Goal: Transaction & Acquisition: Purchase product/service

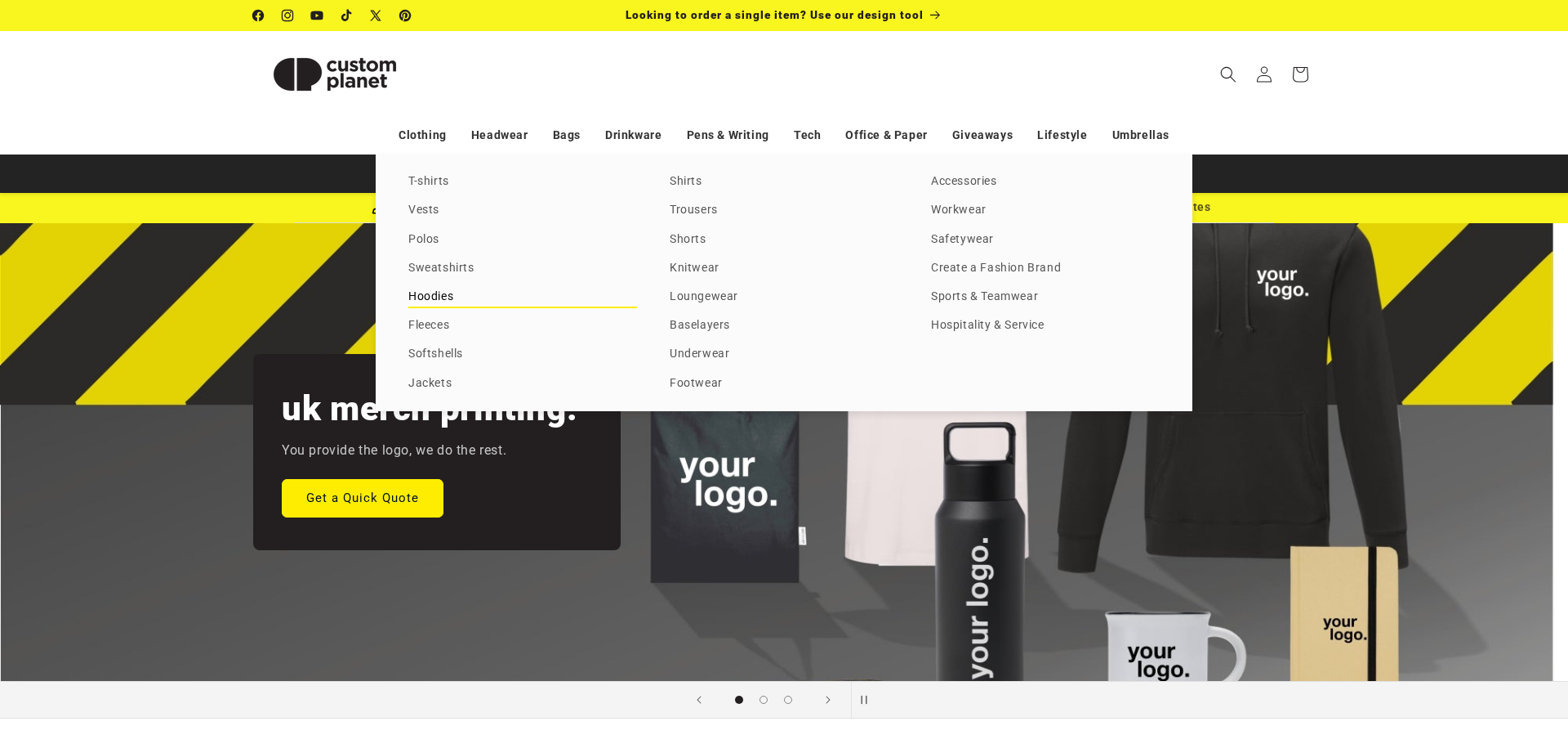
click at [443, 295] on link "Hoodies" at bounding box center [523, 296] width 229 height 22
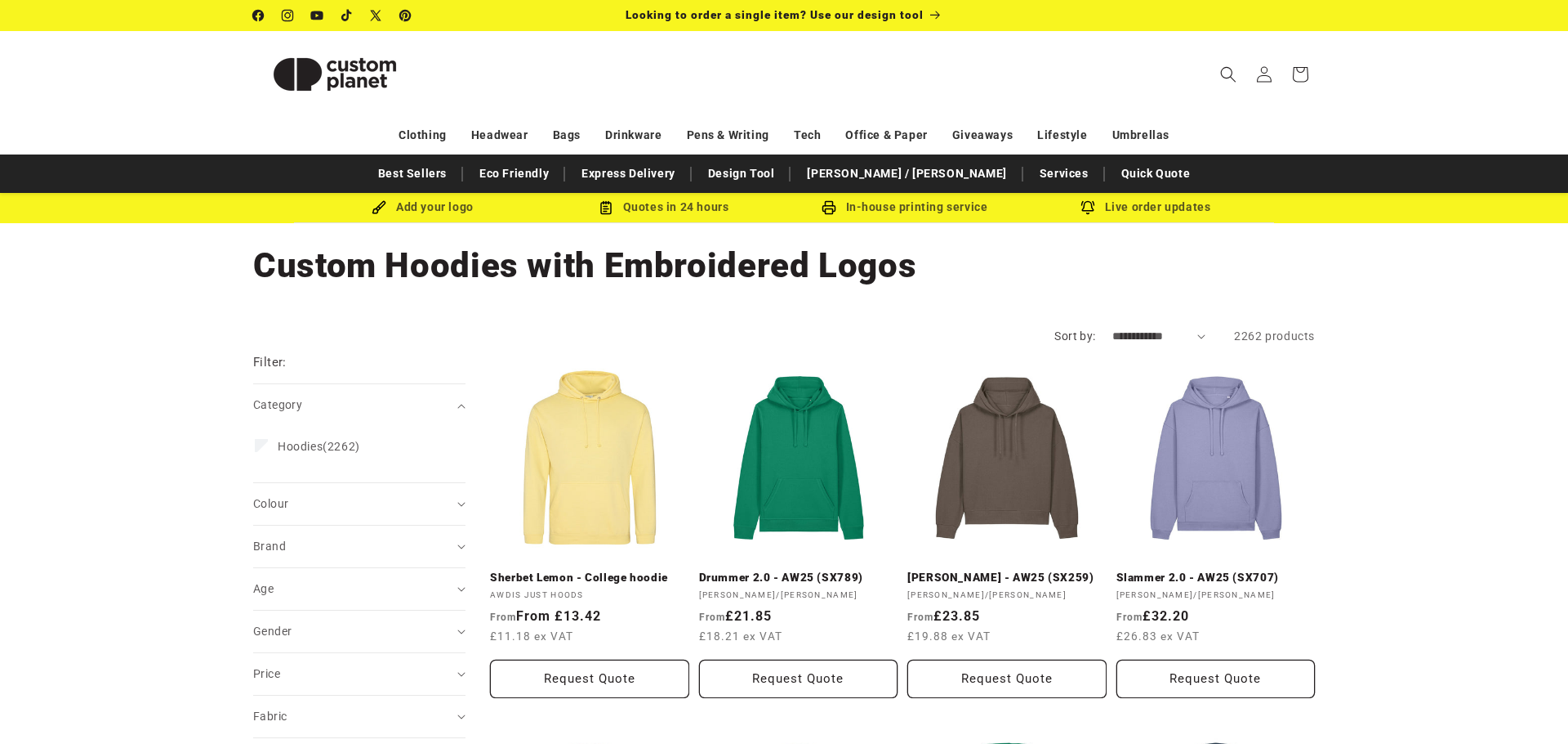
scroll to position [3, 0]
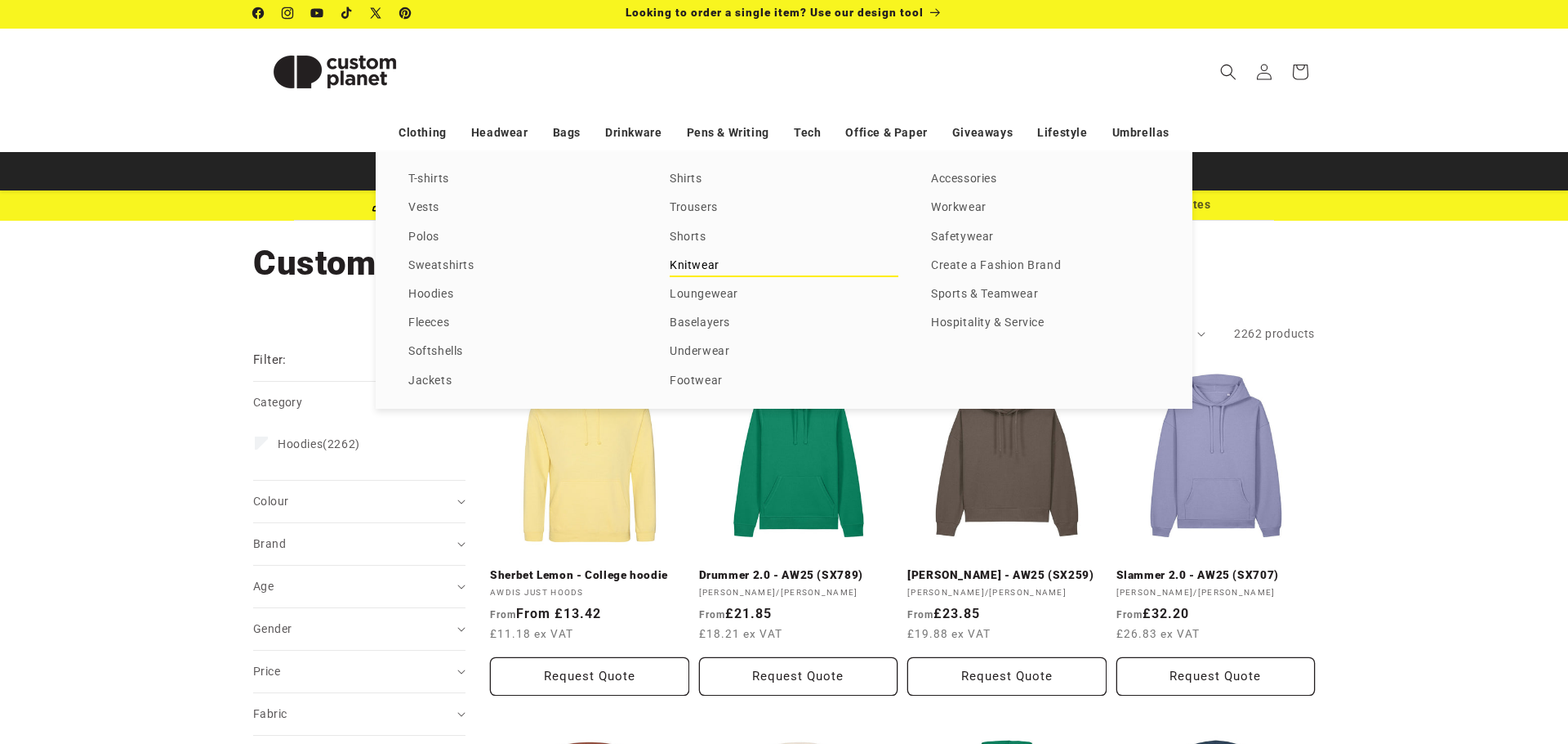
click at [687, 263] on link "Knitwear" at bounding box center [784, 266] width 229 height 22
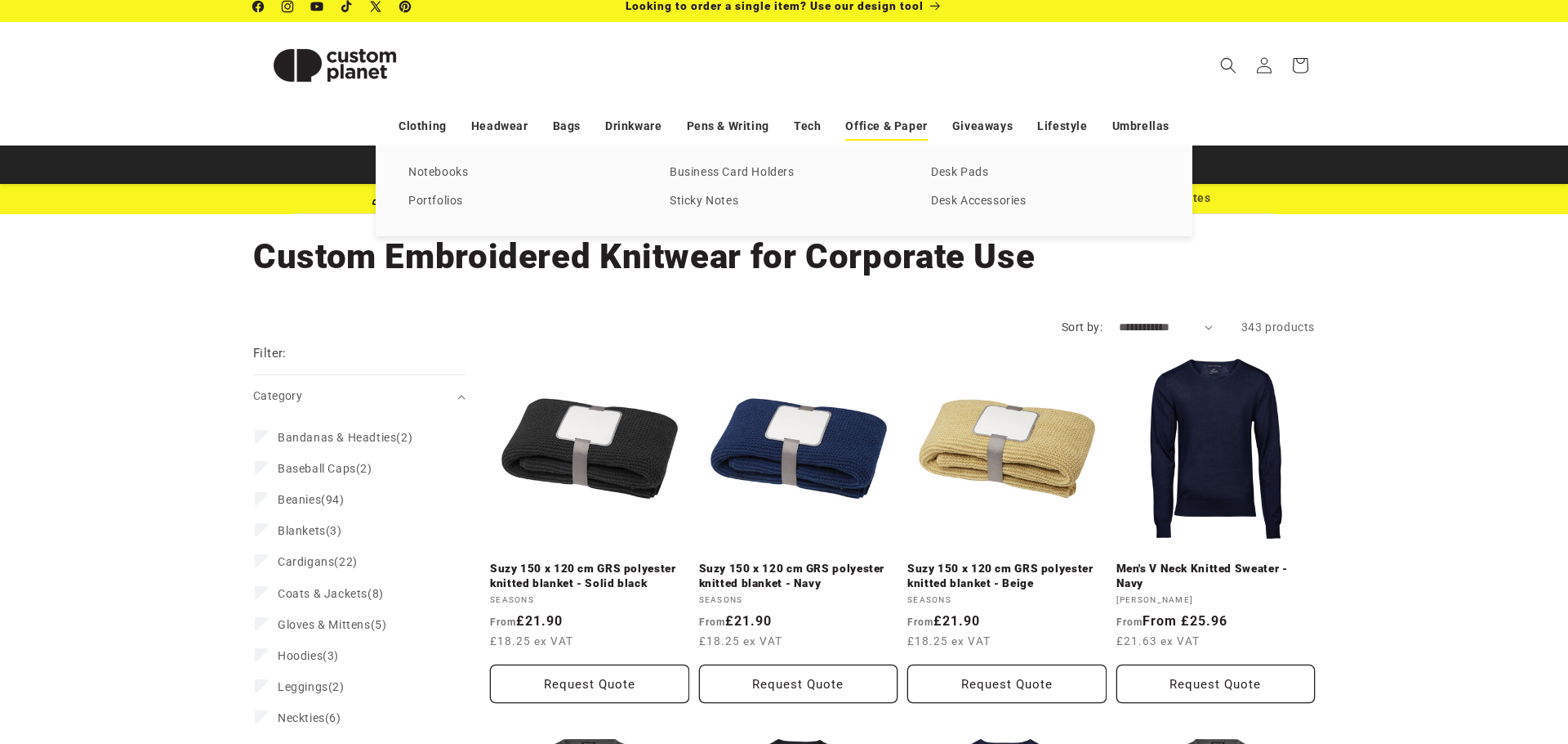
scroll to position [11, 0]
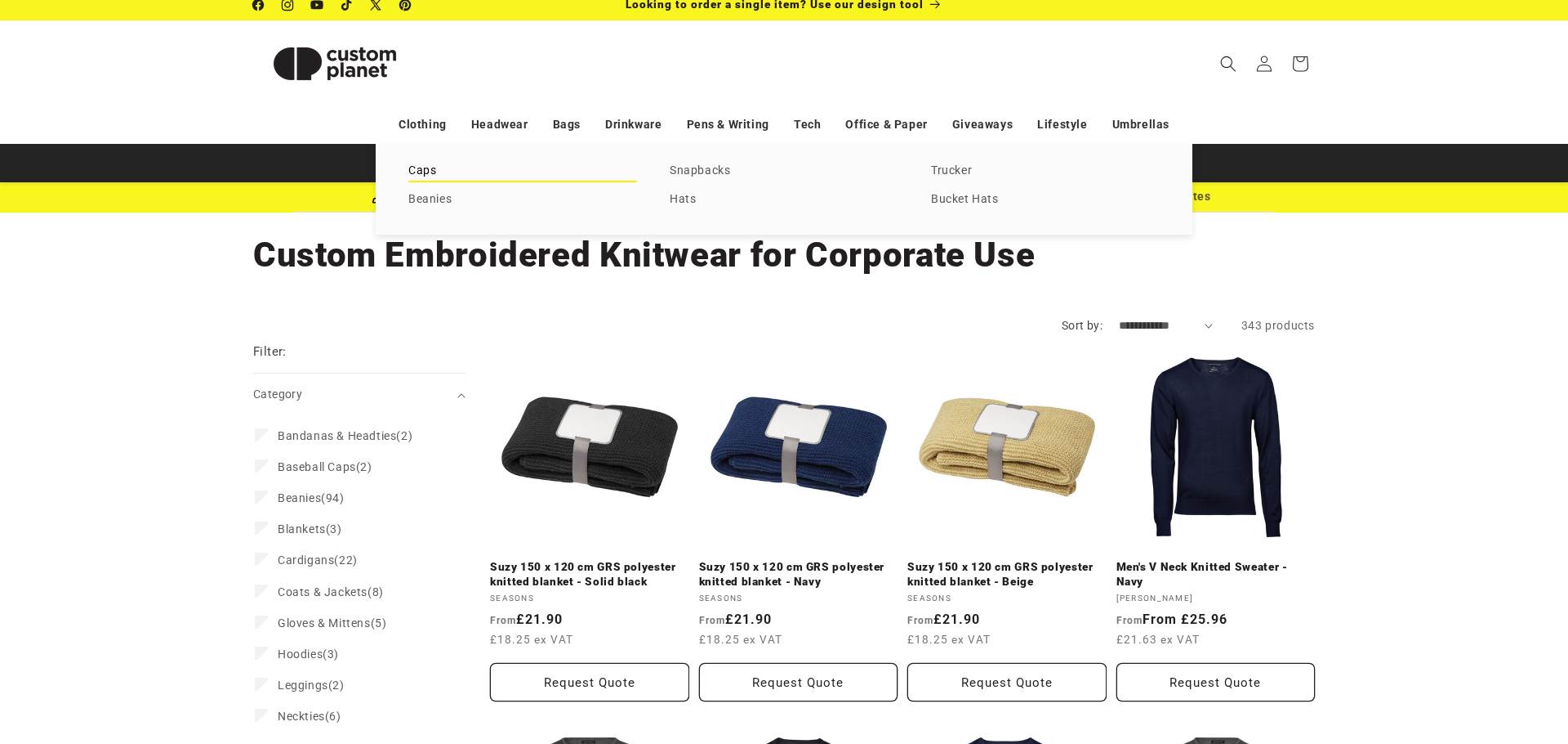
click at [421, 171] on link "Caps" at bounding box center [523, 170] width 229 height 22
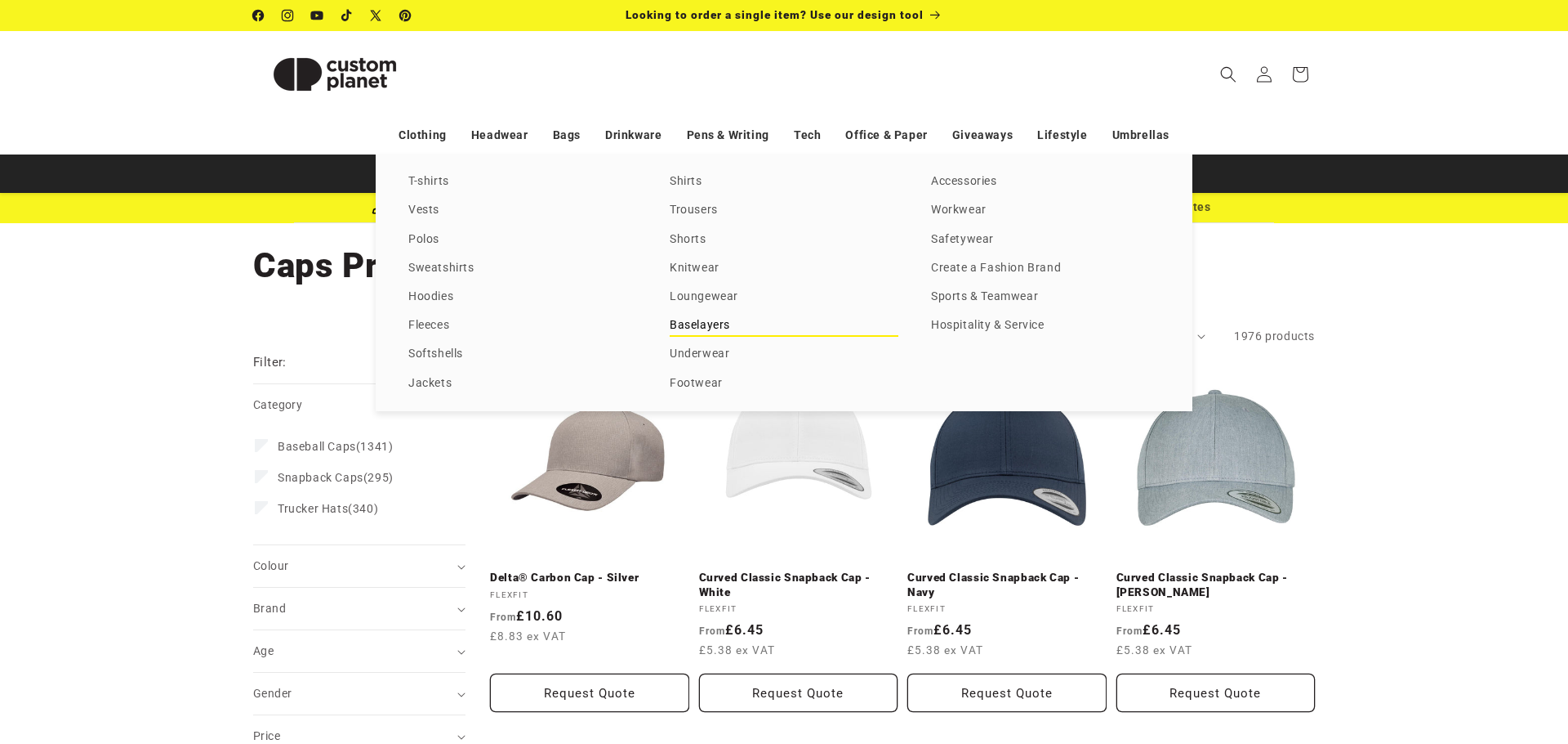
click at [697, 325] on link "Baselayers" at bounding box center [784, 325] width 229 height 22
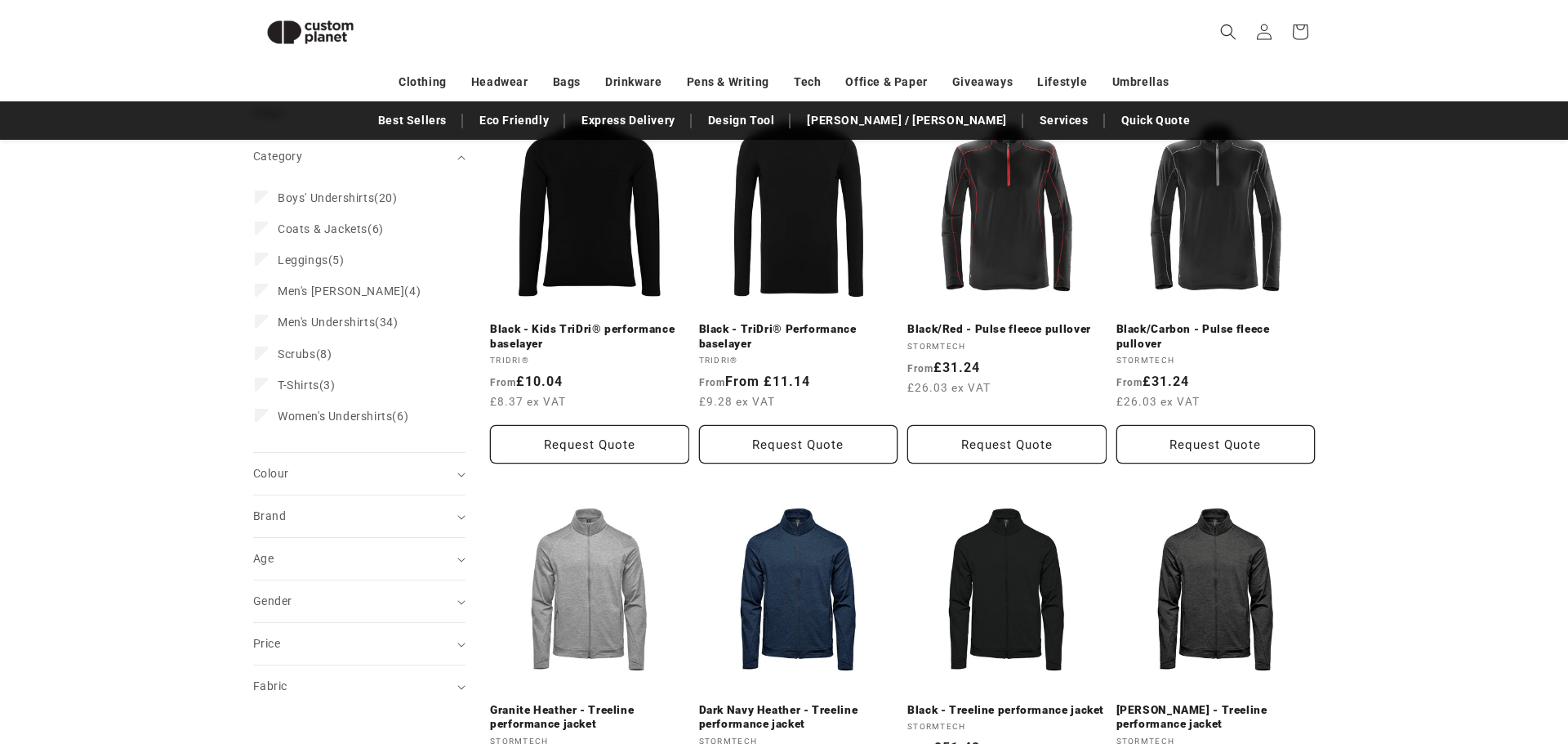
scroll to position [227, 0]
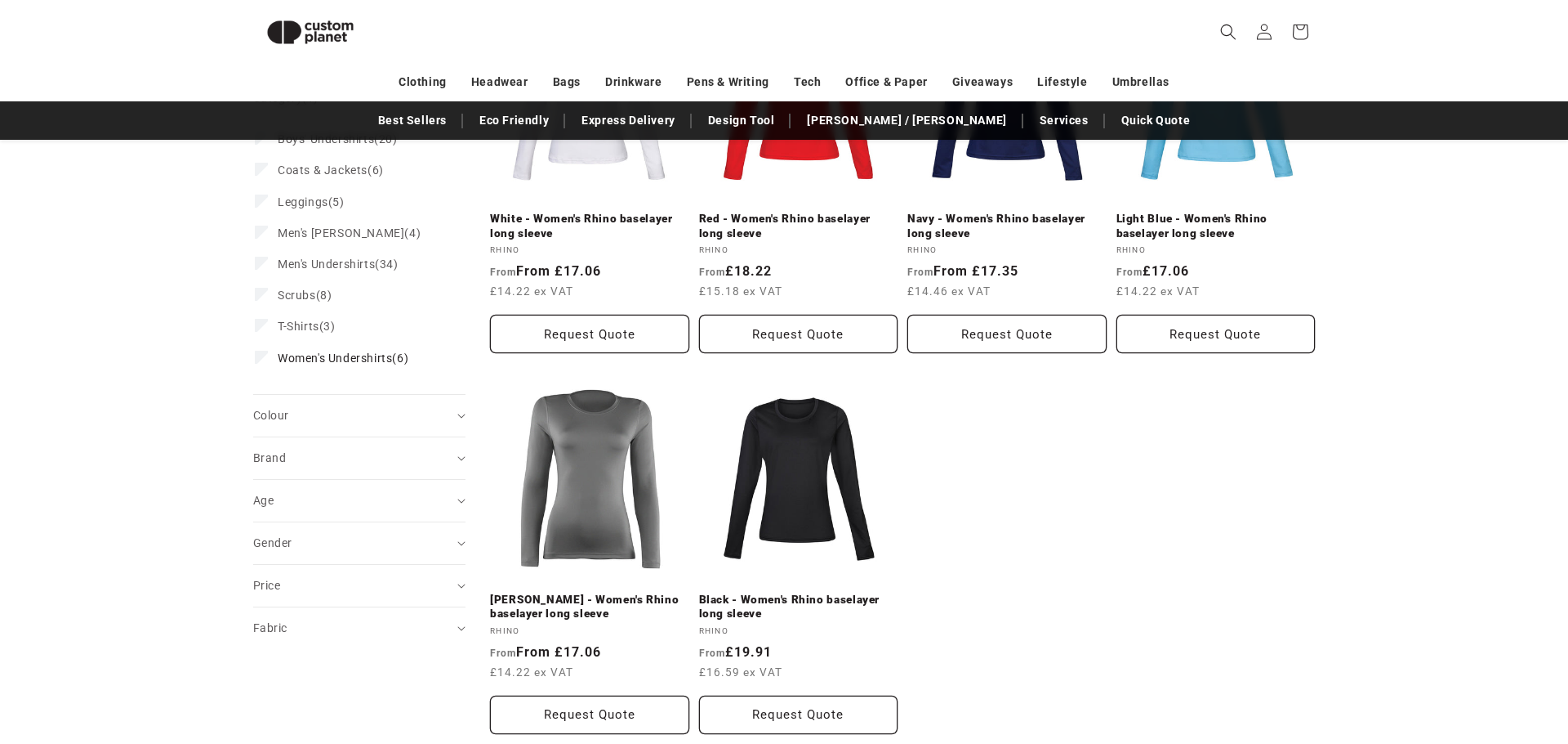
scroll to position [346, 0]
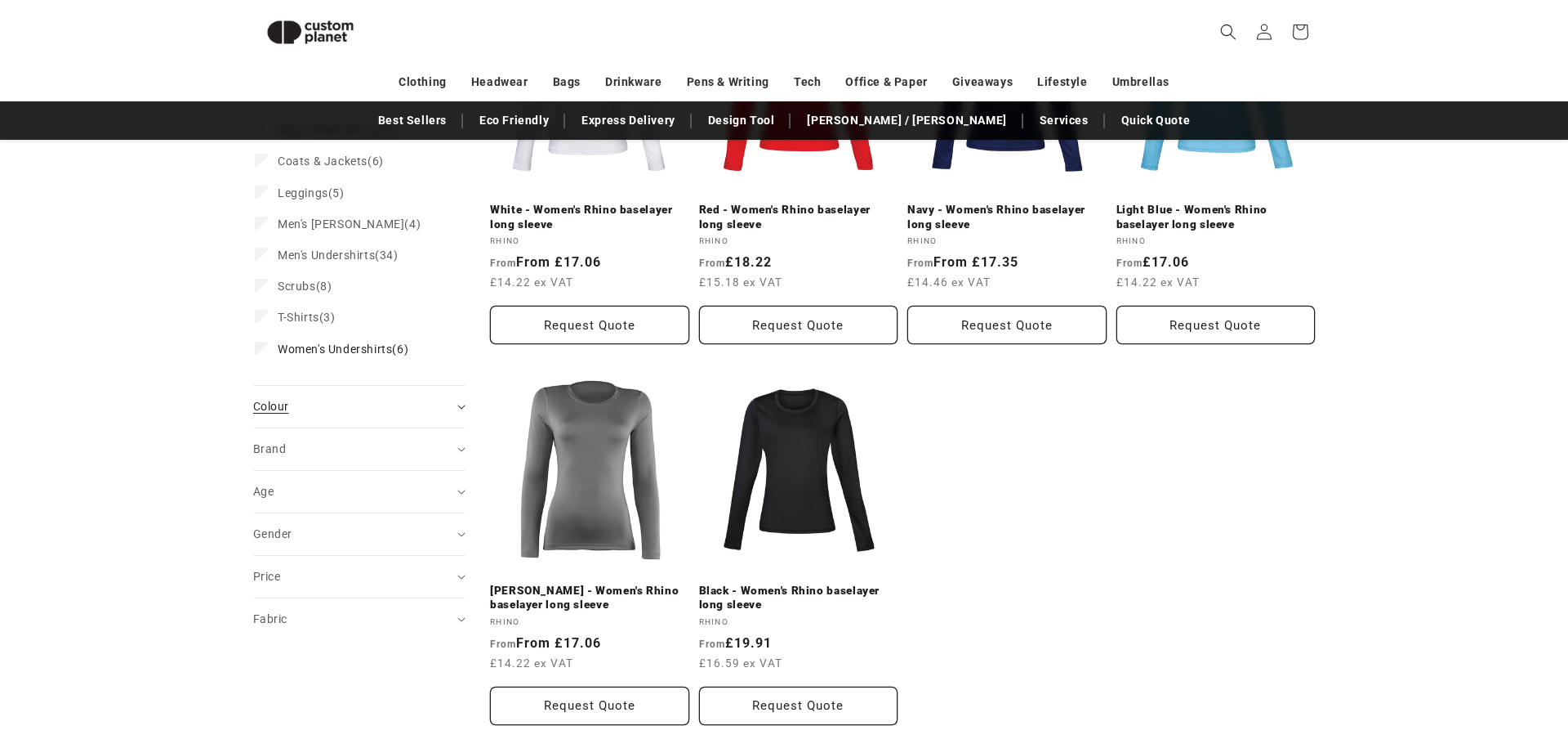
click at [300, 402] on div "Colour (0)" at bounding box center [352, 406] width 198 height 17
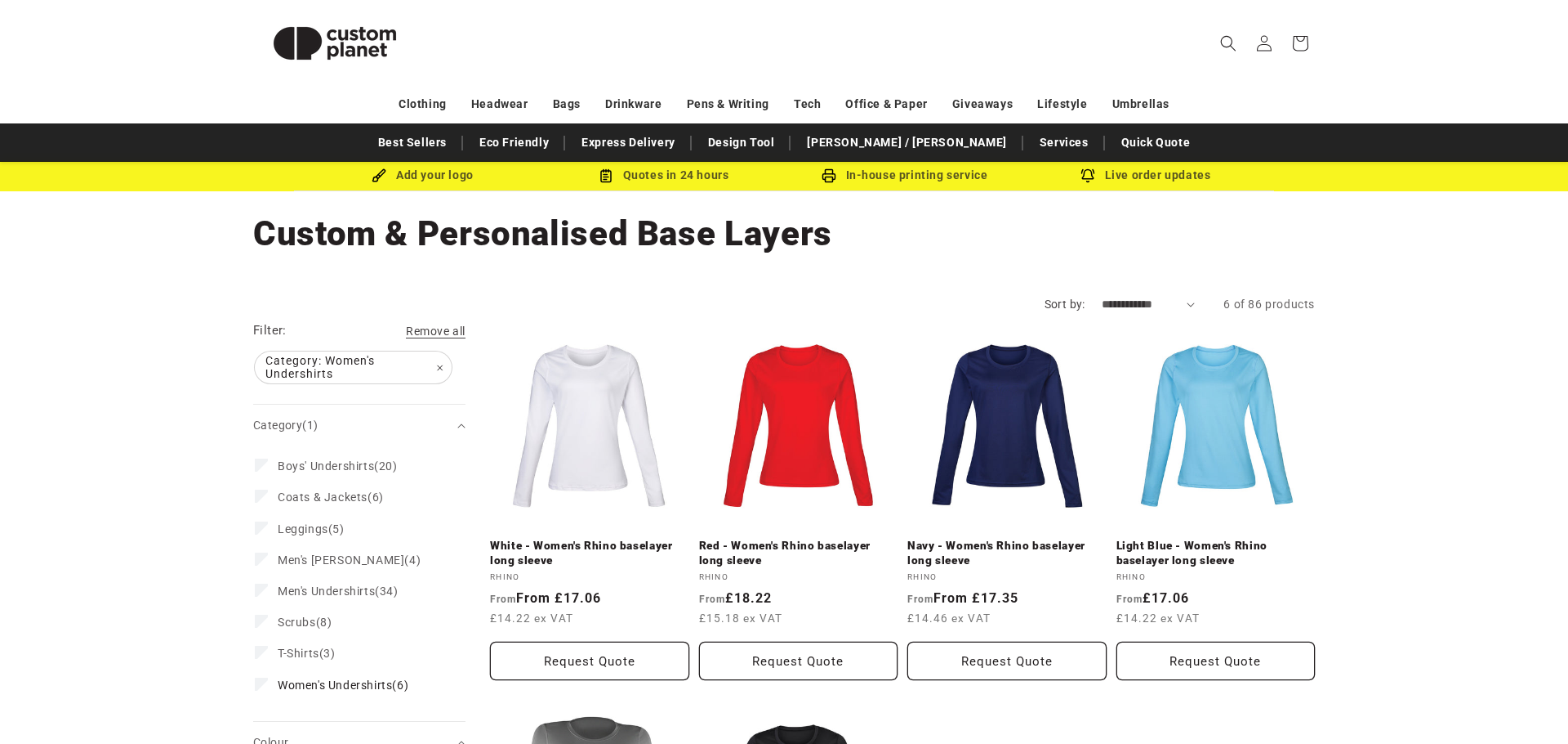
scroll to position [0, 0]
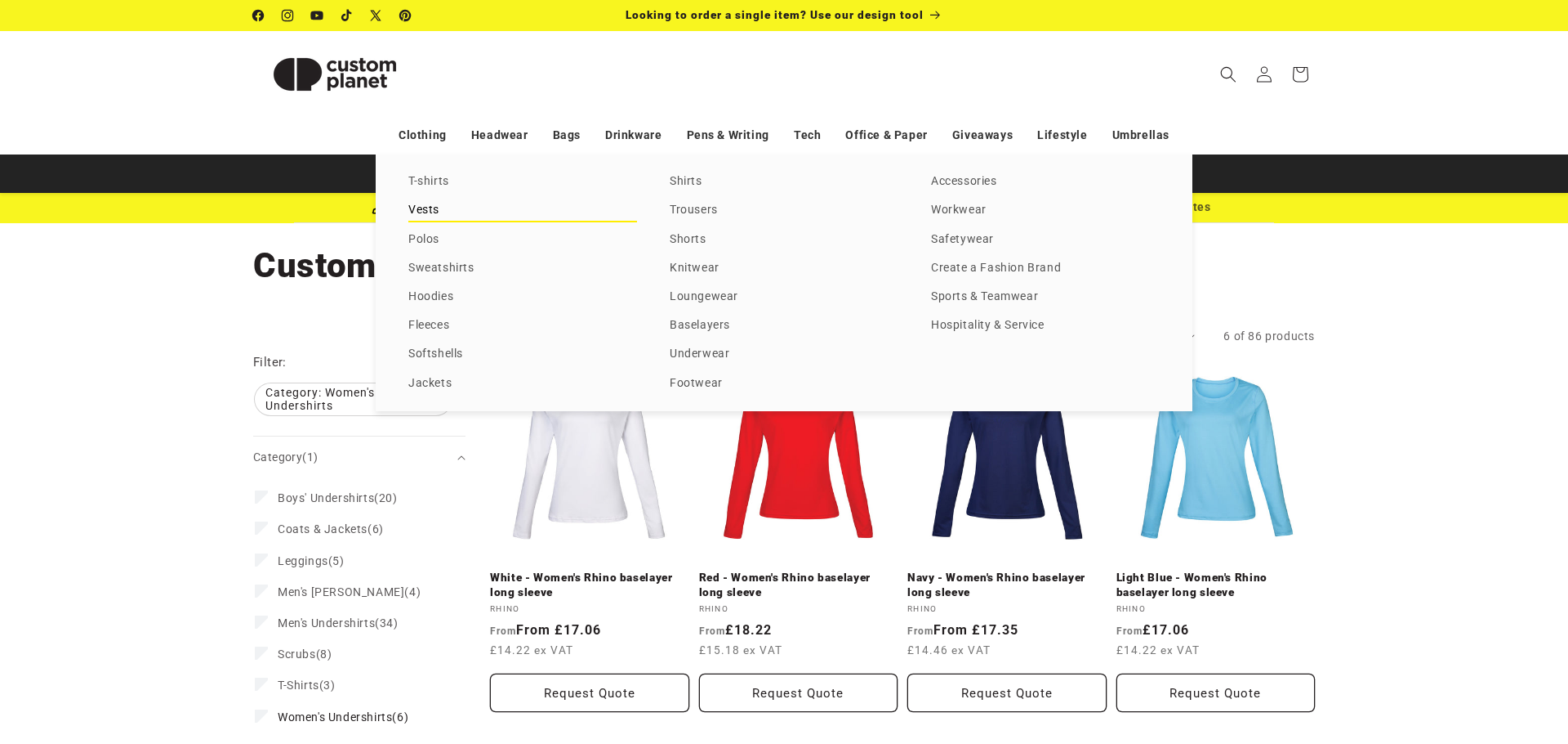
click at [420, 210] on link "Vests" at bounding box center [523, 210] width 229 height 22
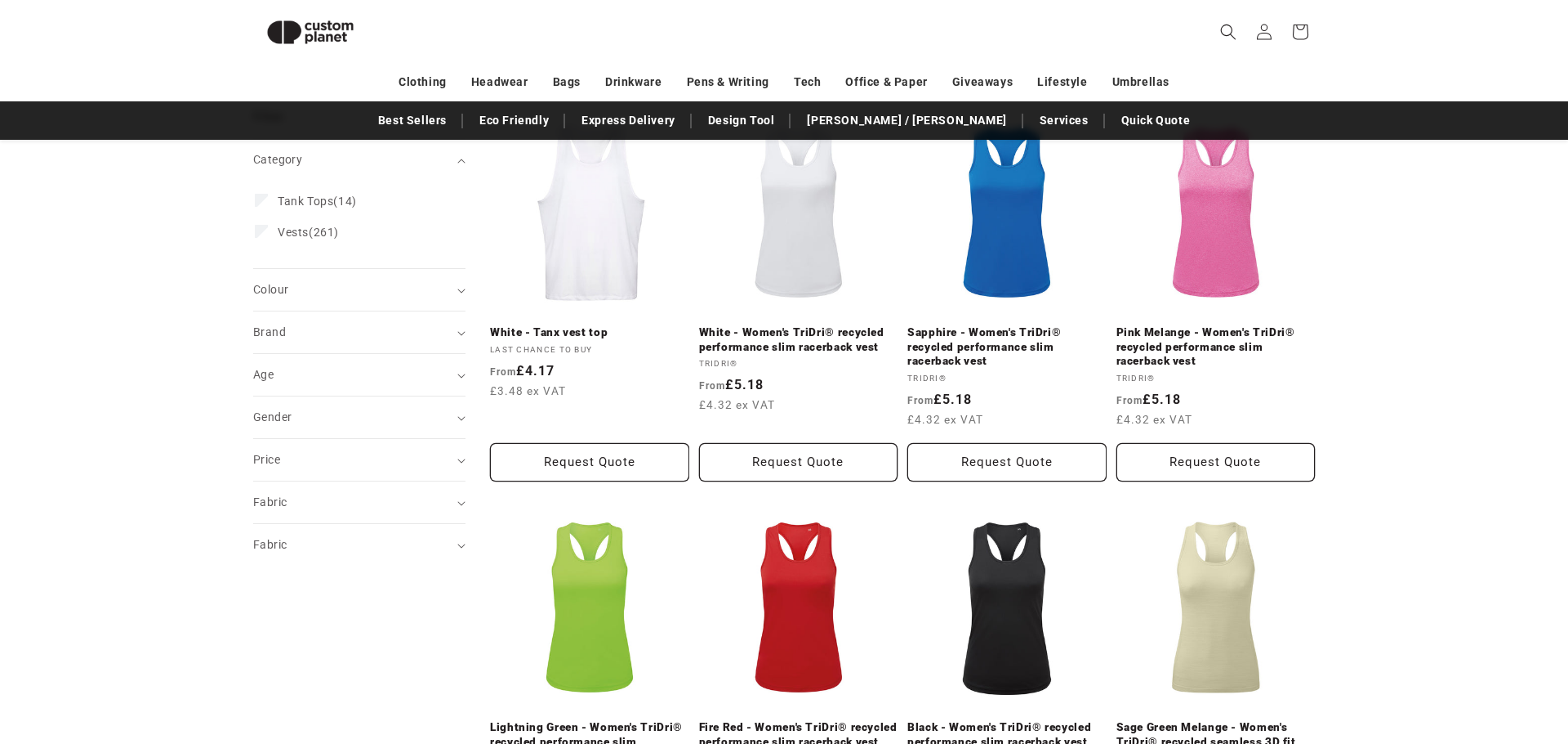
scroll to position [221, 0]
click at [282, 294] on span "Colour (0)" at bounding box center [270, 291] width 36 height 13
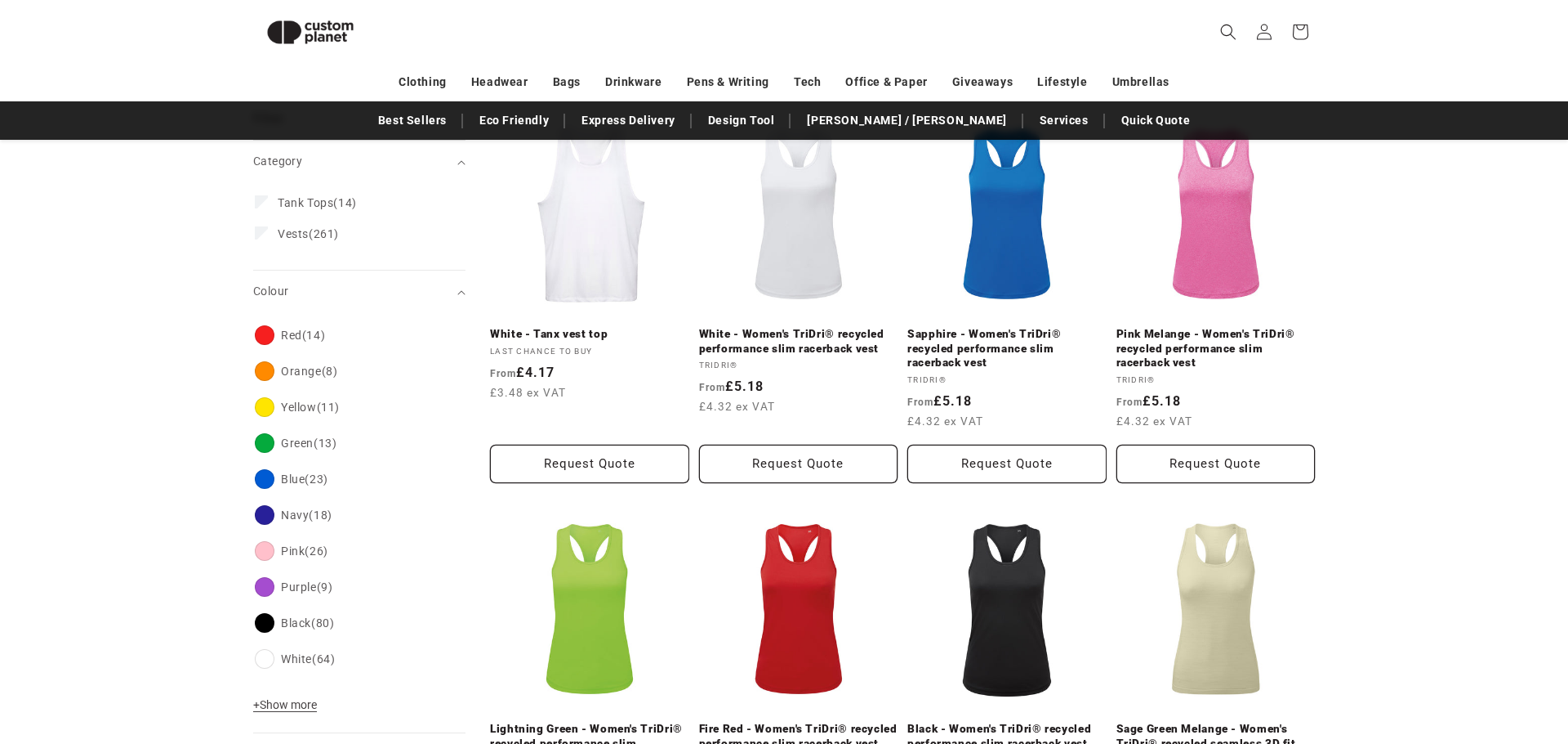
scroll to position [230, 0]
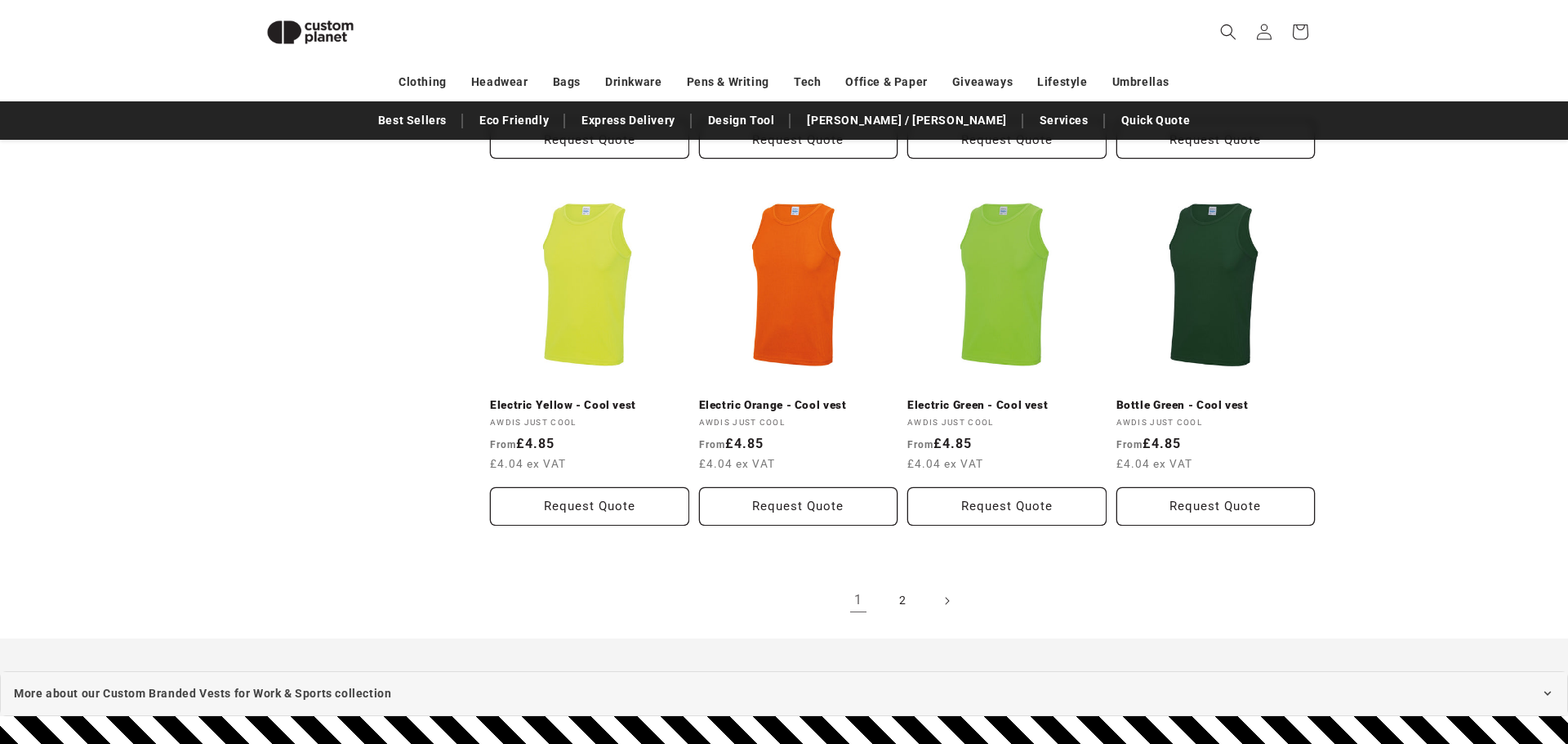
scroll to position [1687, 0]
click at [902, 599] on link "2" at bounding box center [902, 600] width 36 height 36
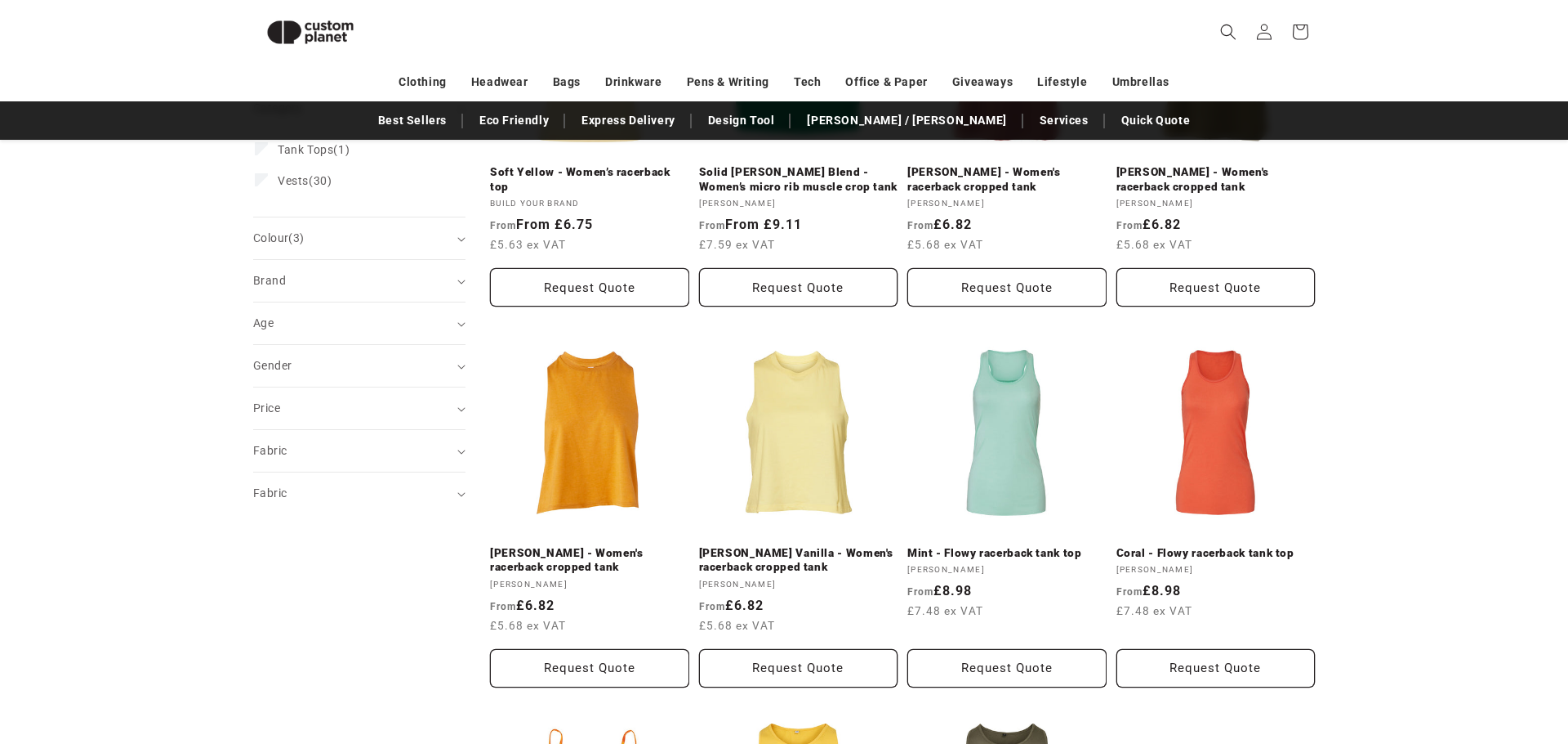
scroll to position [402, 0]
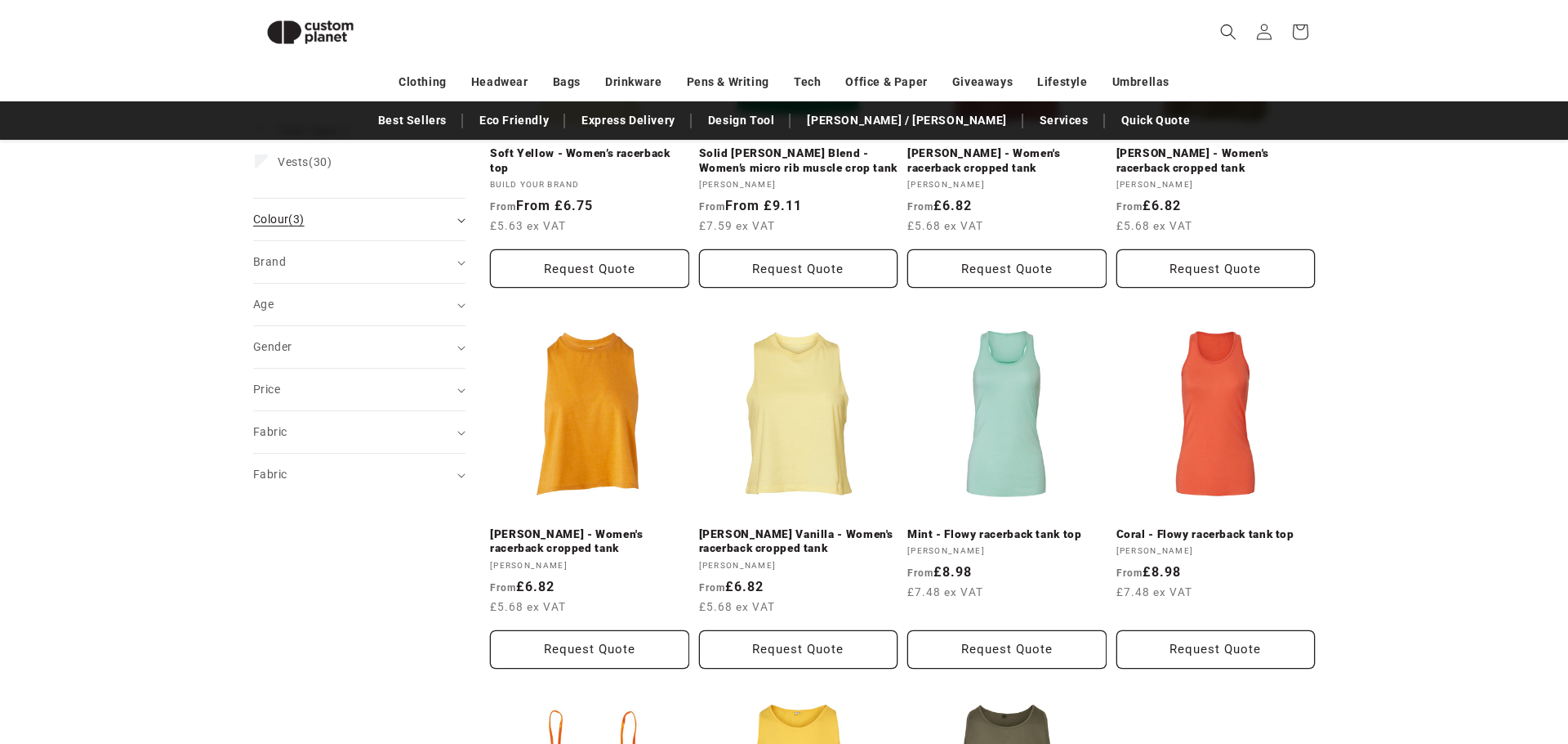
click at [334, 219] on div "Colour (3)" at bounding box center [352, 219] width 198 height 17
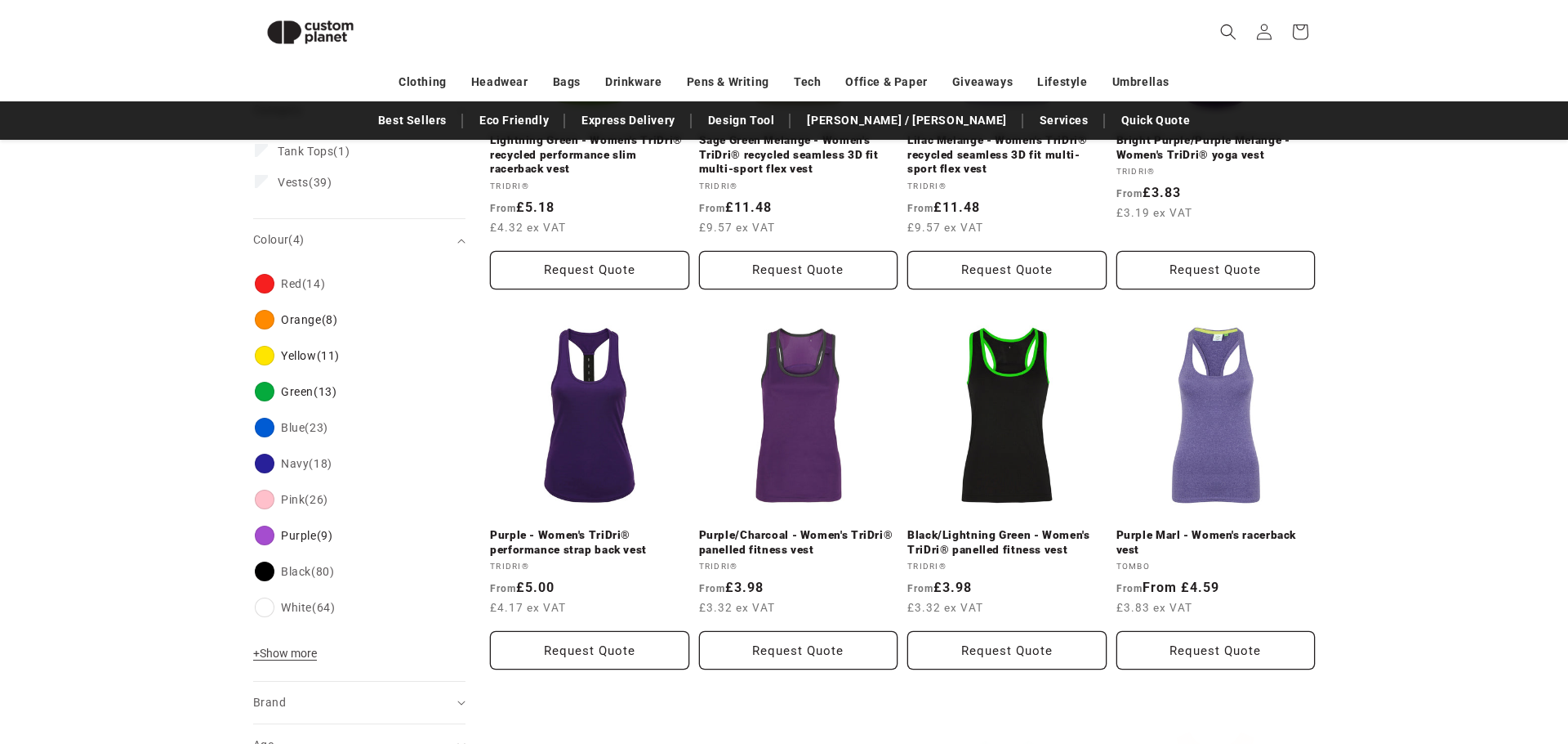
scroll to position [418, 0]
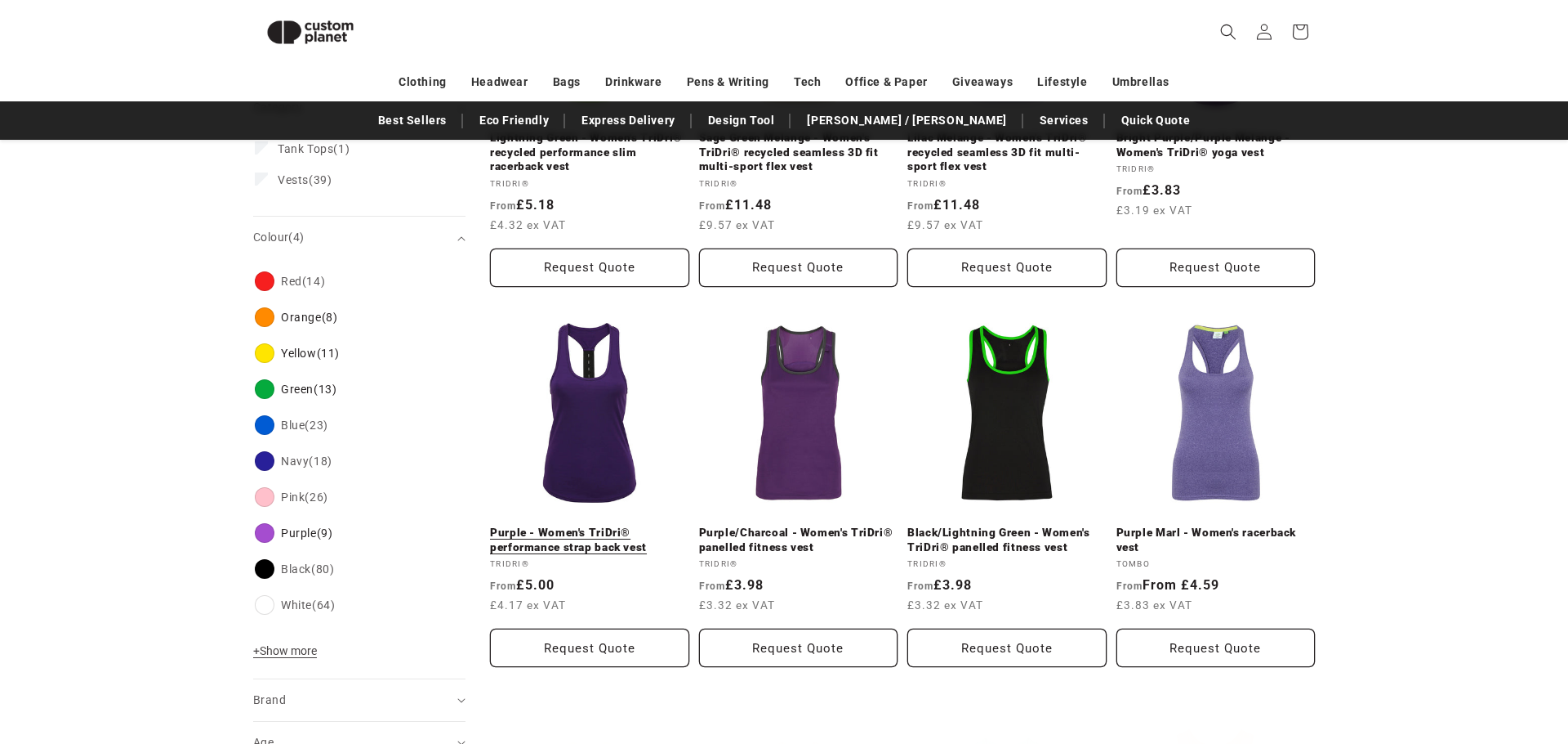
click at [578, 526] on link "Purple - Women's TriDri® performance strap back vest" at bounding box center [589, 540] width 199 height 29
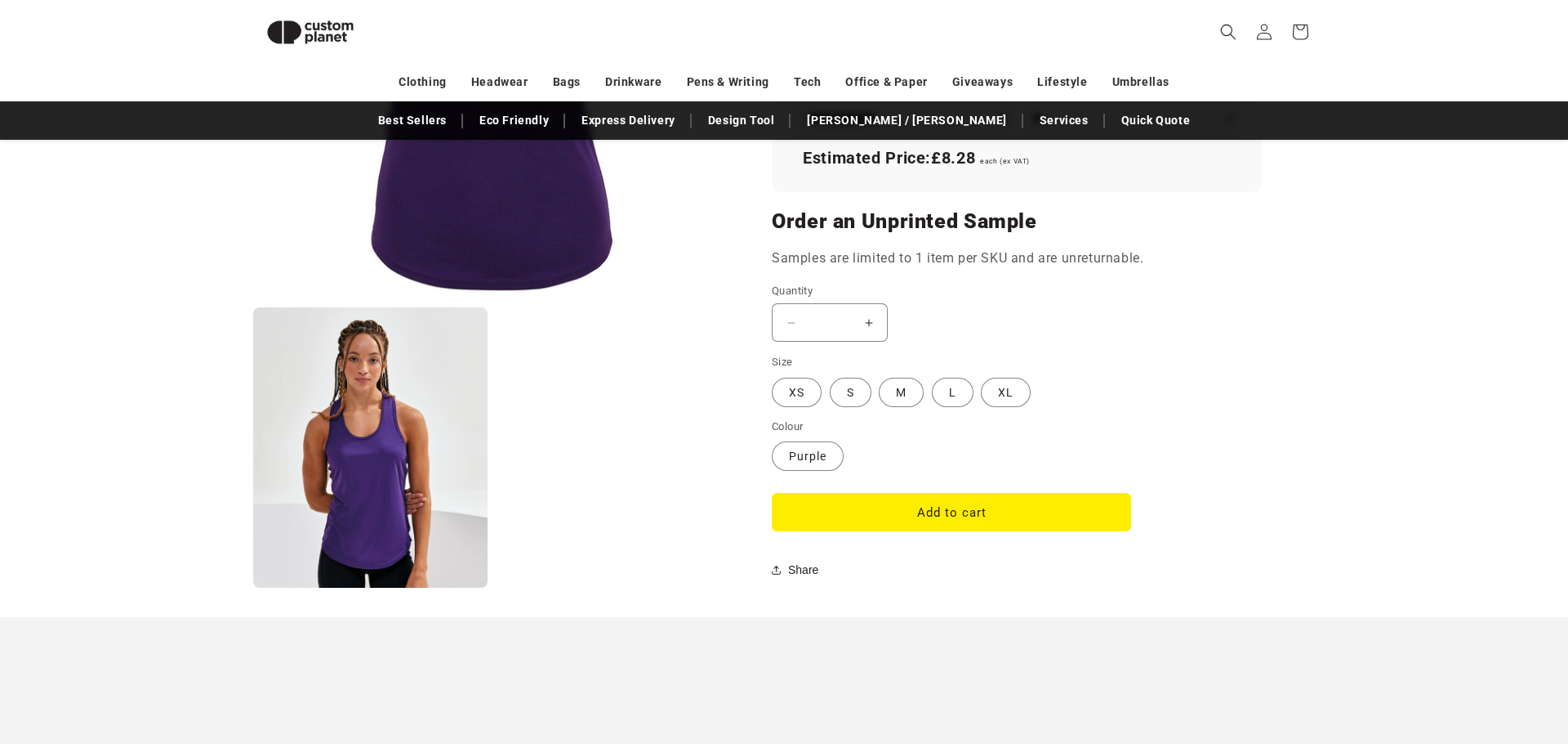
scroll to position [1252, 0]
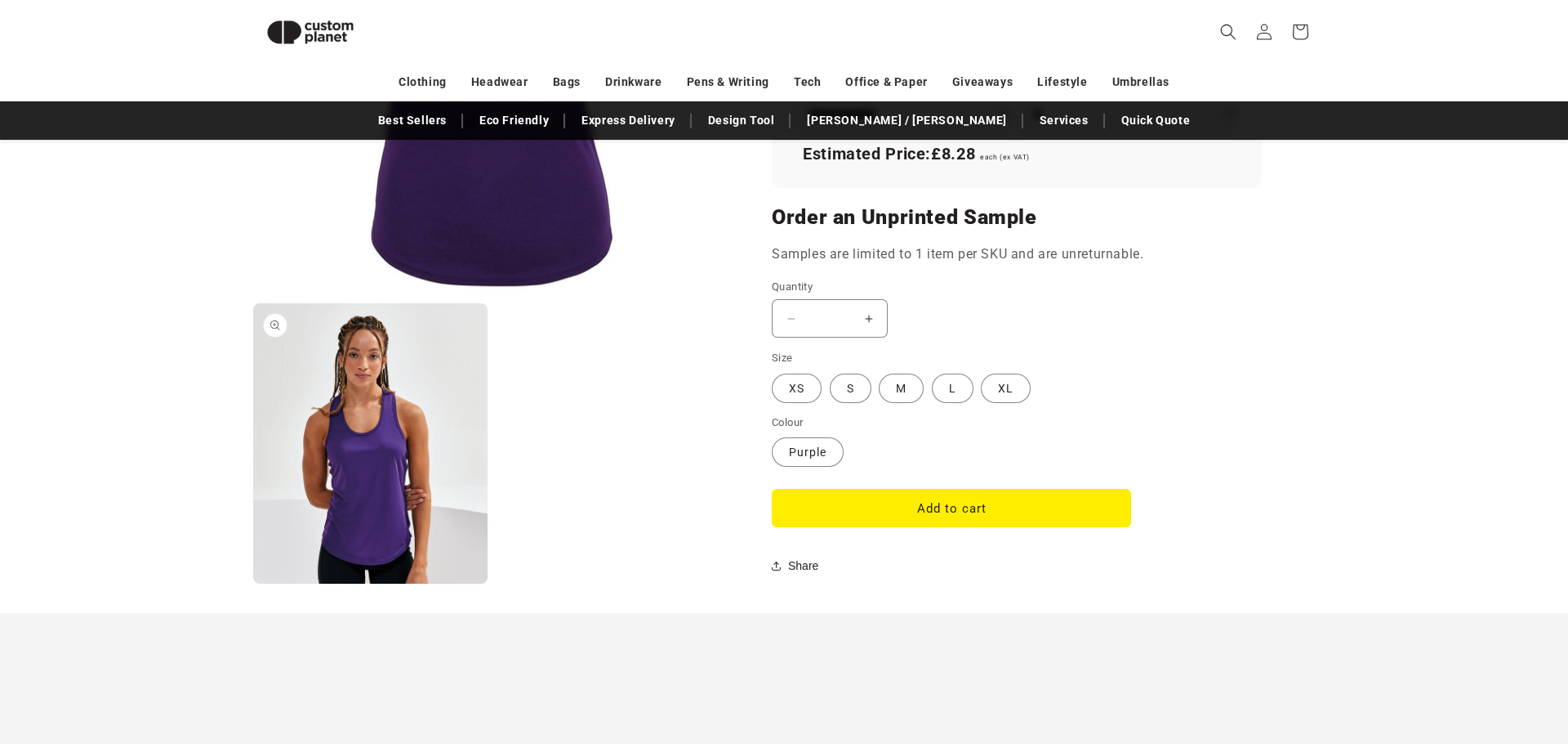
click at [253, 583] on button "Open media 2 in modal" at bounding box center [253, 583] width 0 height 0
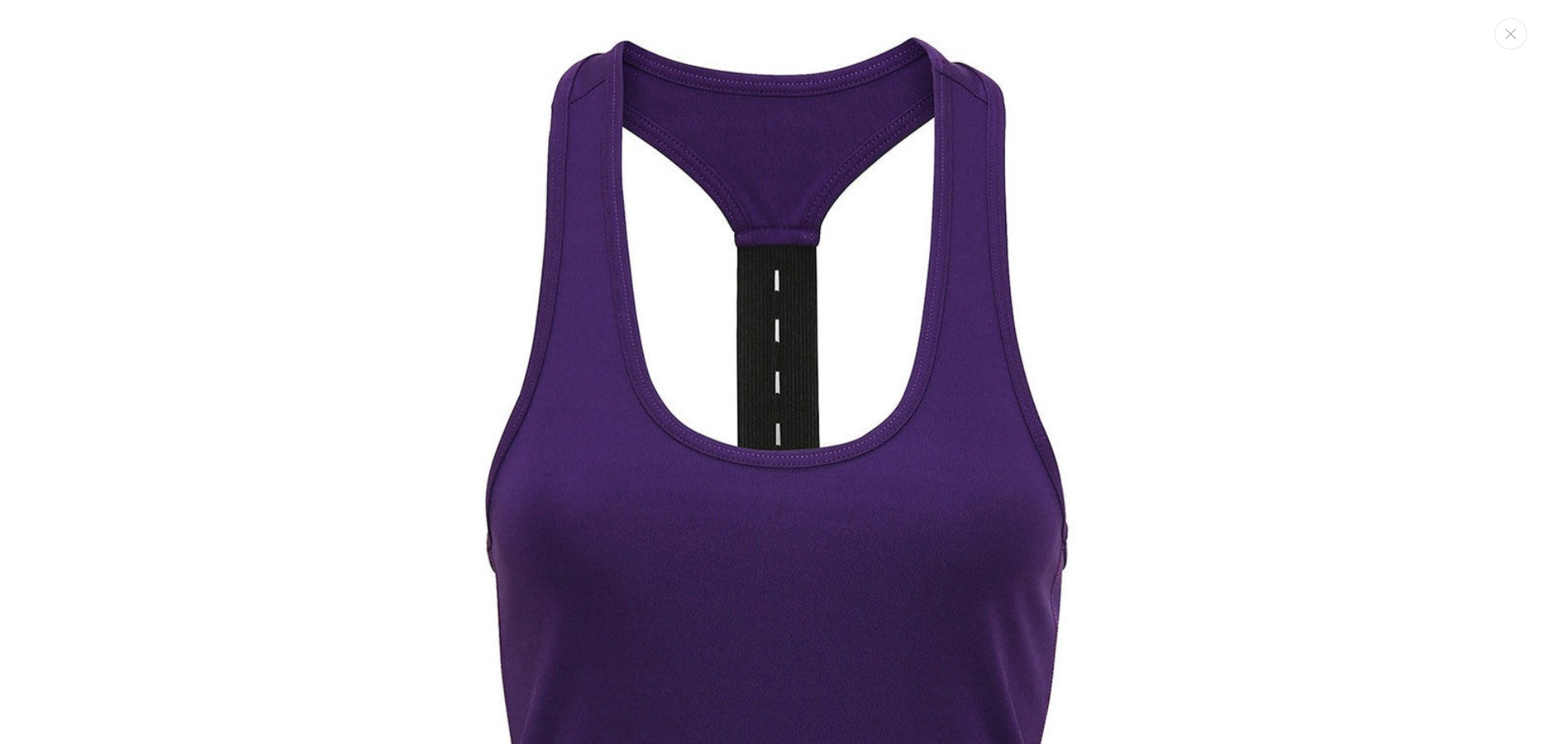
scroll to position [1418, 0]
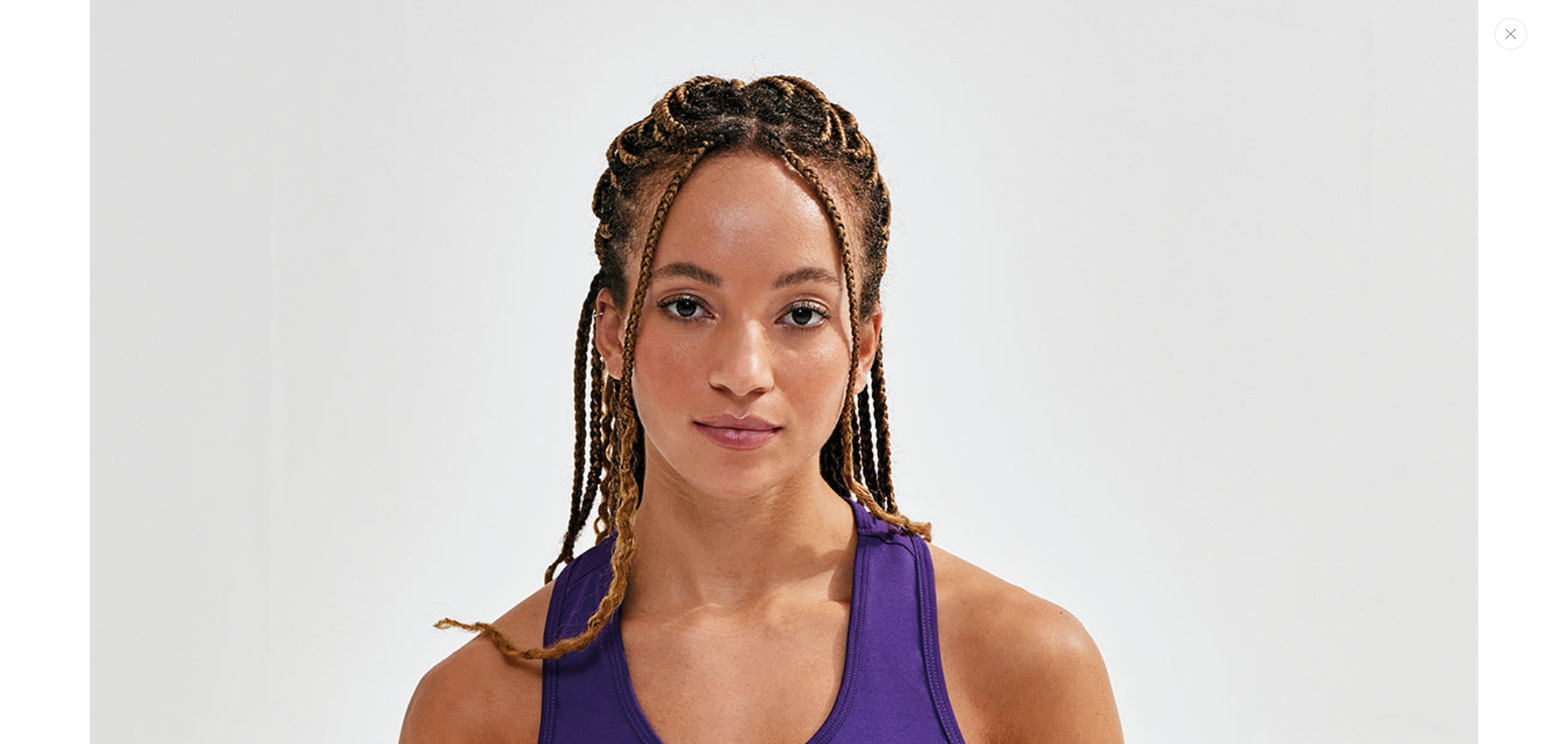
click at [1505, 40] on button "Close" at bounding box center [1511, 34] width 33 height 32
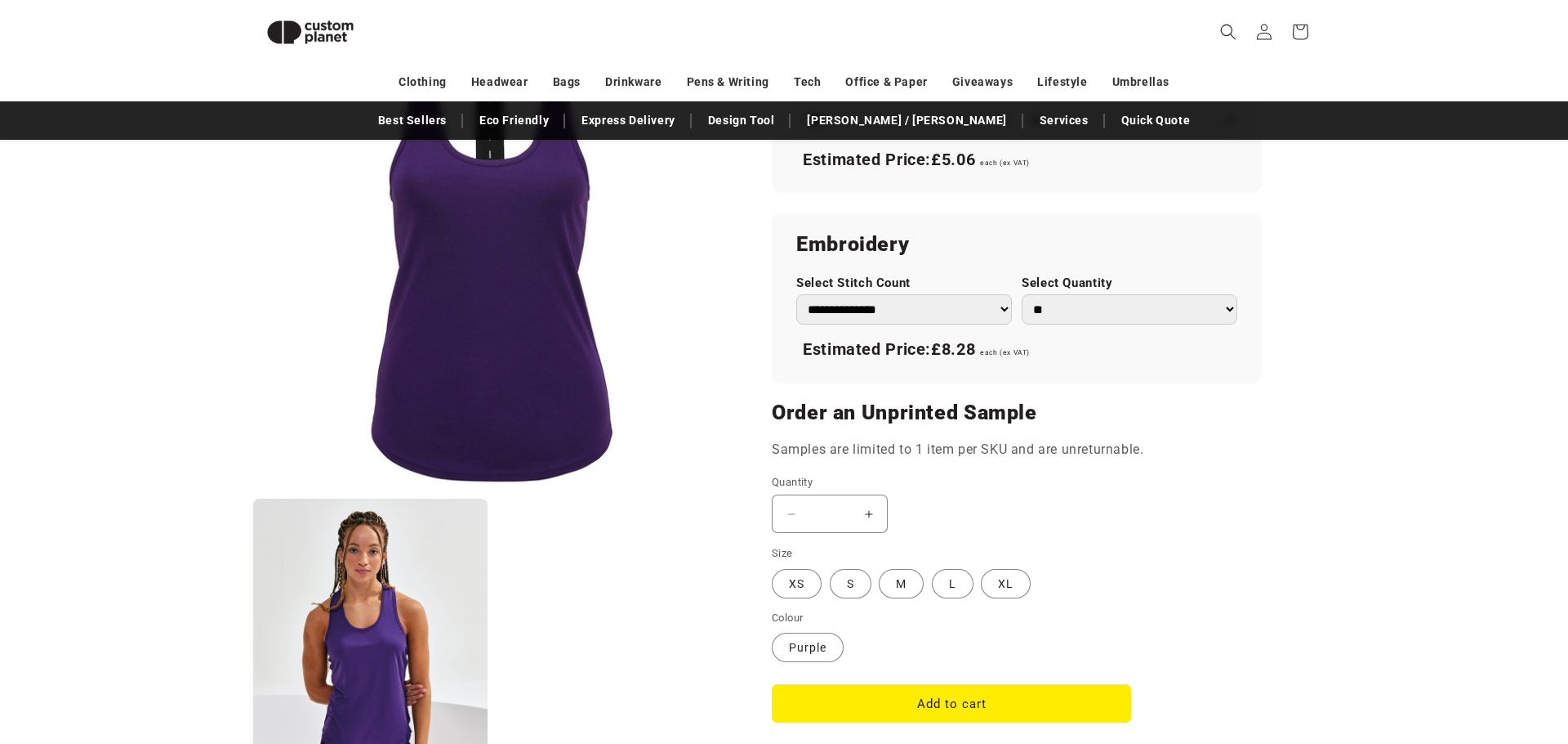
scroll to position [1060, 0]
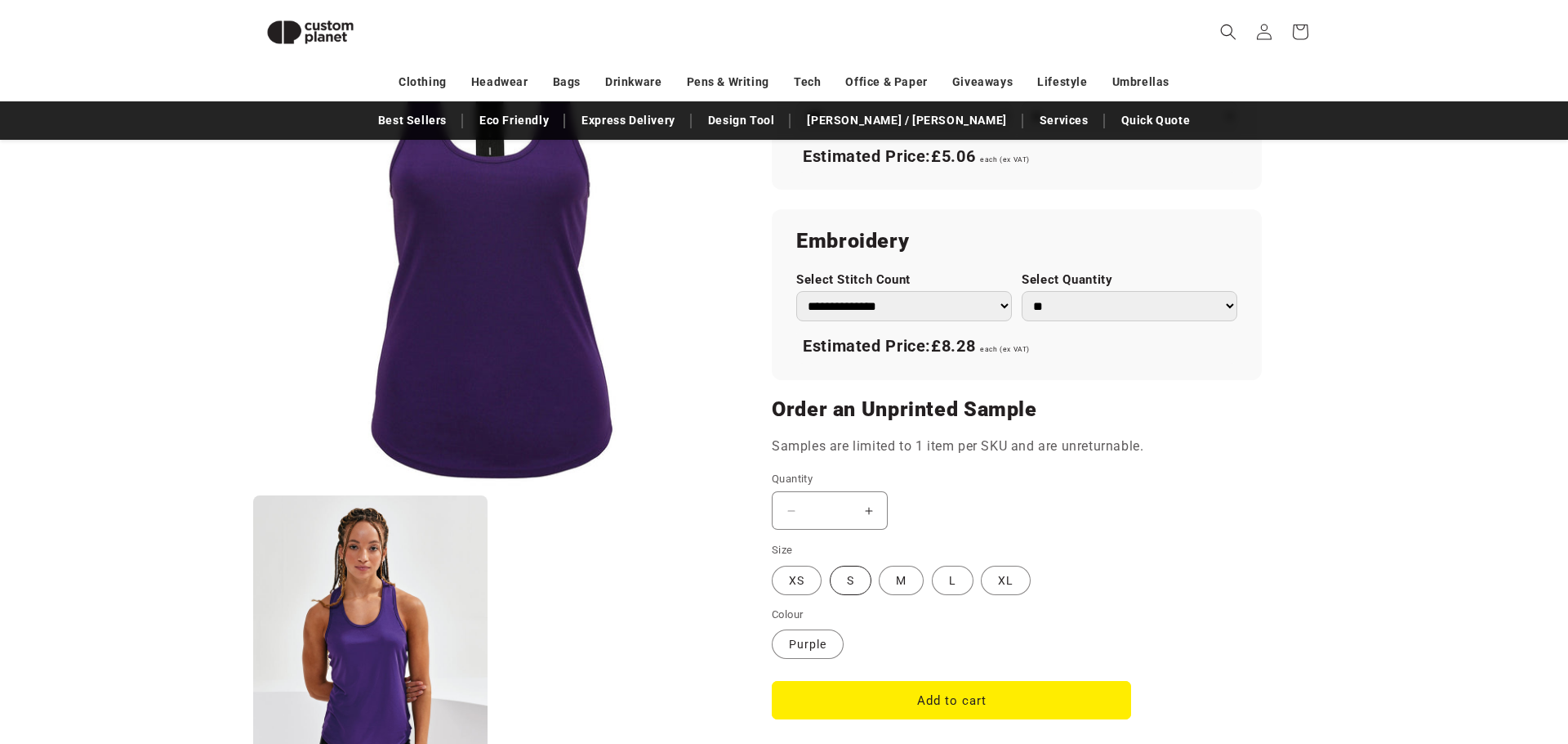
click at [853, 581] on label "S Variant sold out or unavailable" at bounding box center [850, 580] width 41 height 30
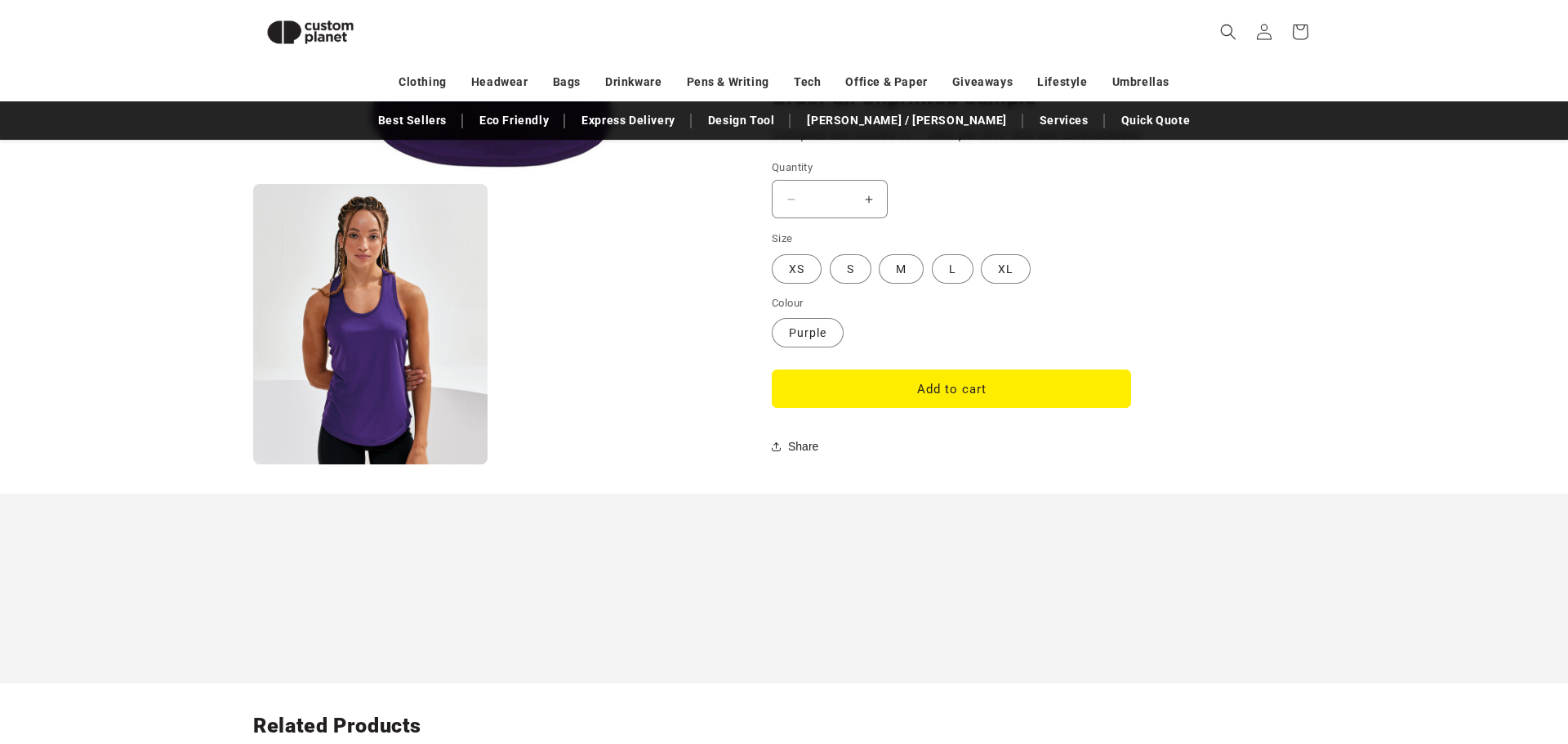
scroll to position [1378, 0]
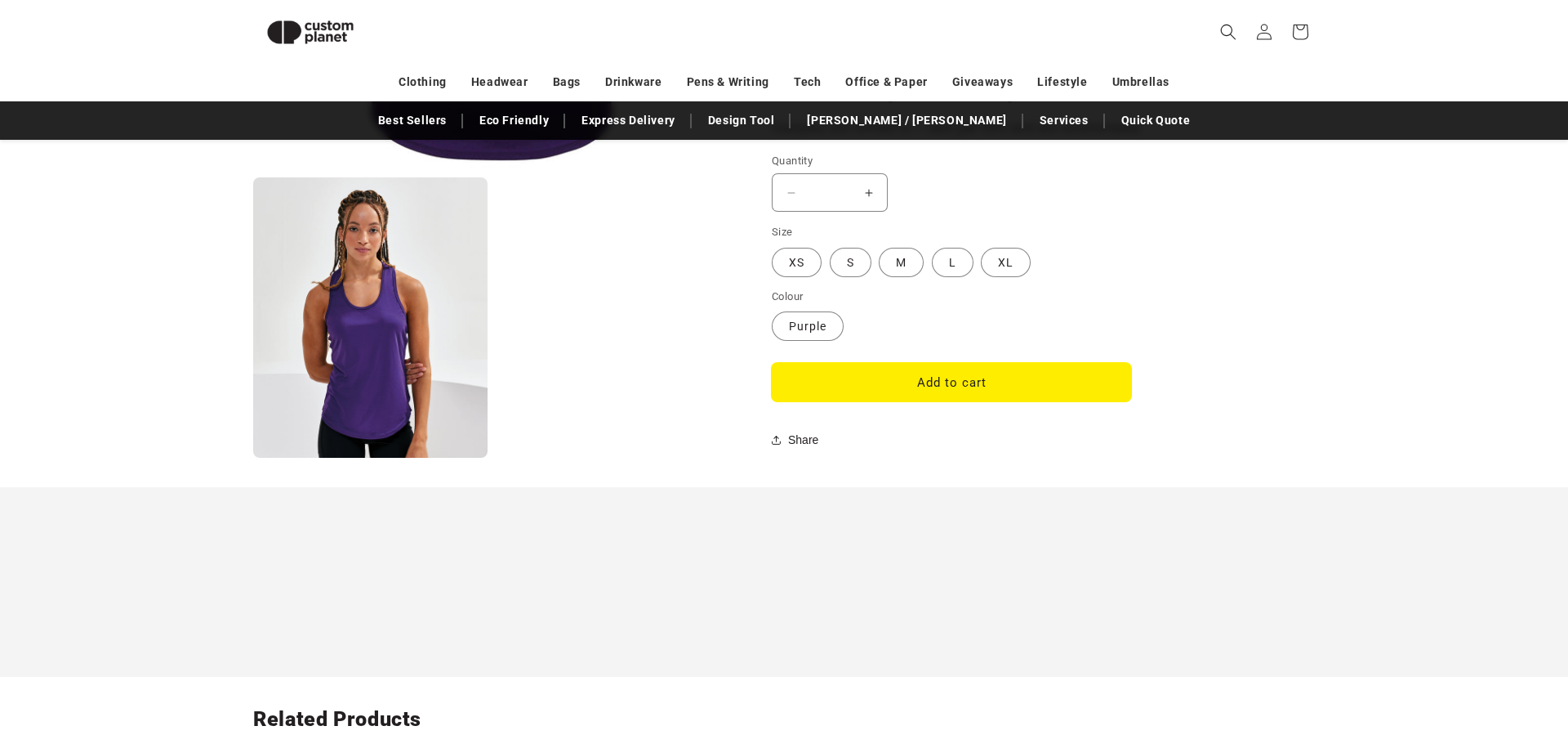
click at [917, 383] on button "Add to cart" at bounding box center [951, 382] width 360 height 38
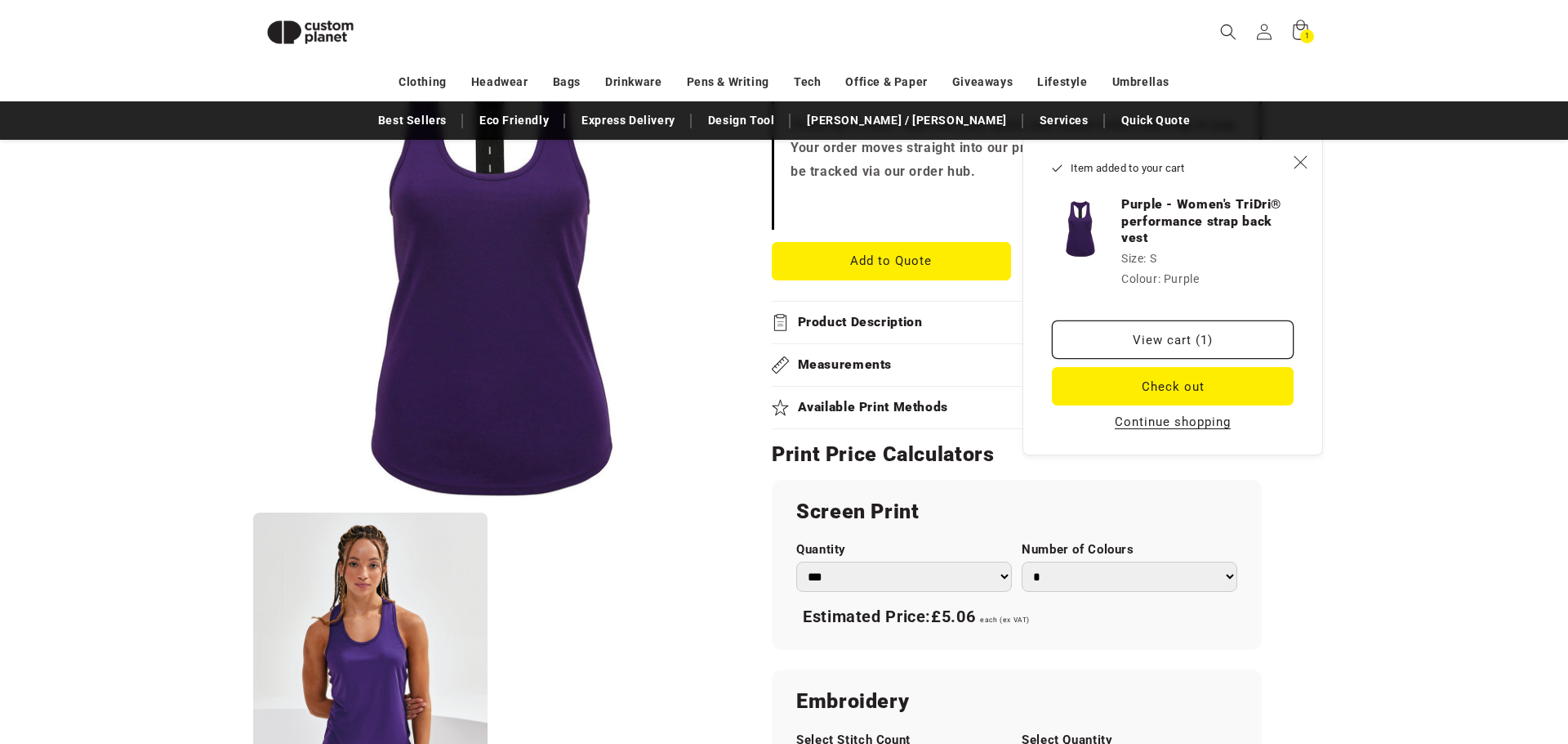
scroll to position [567, 0]
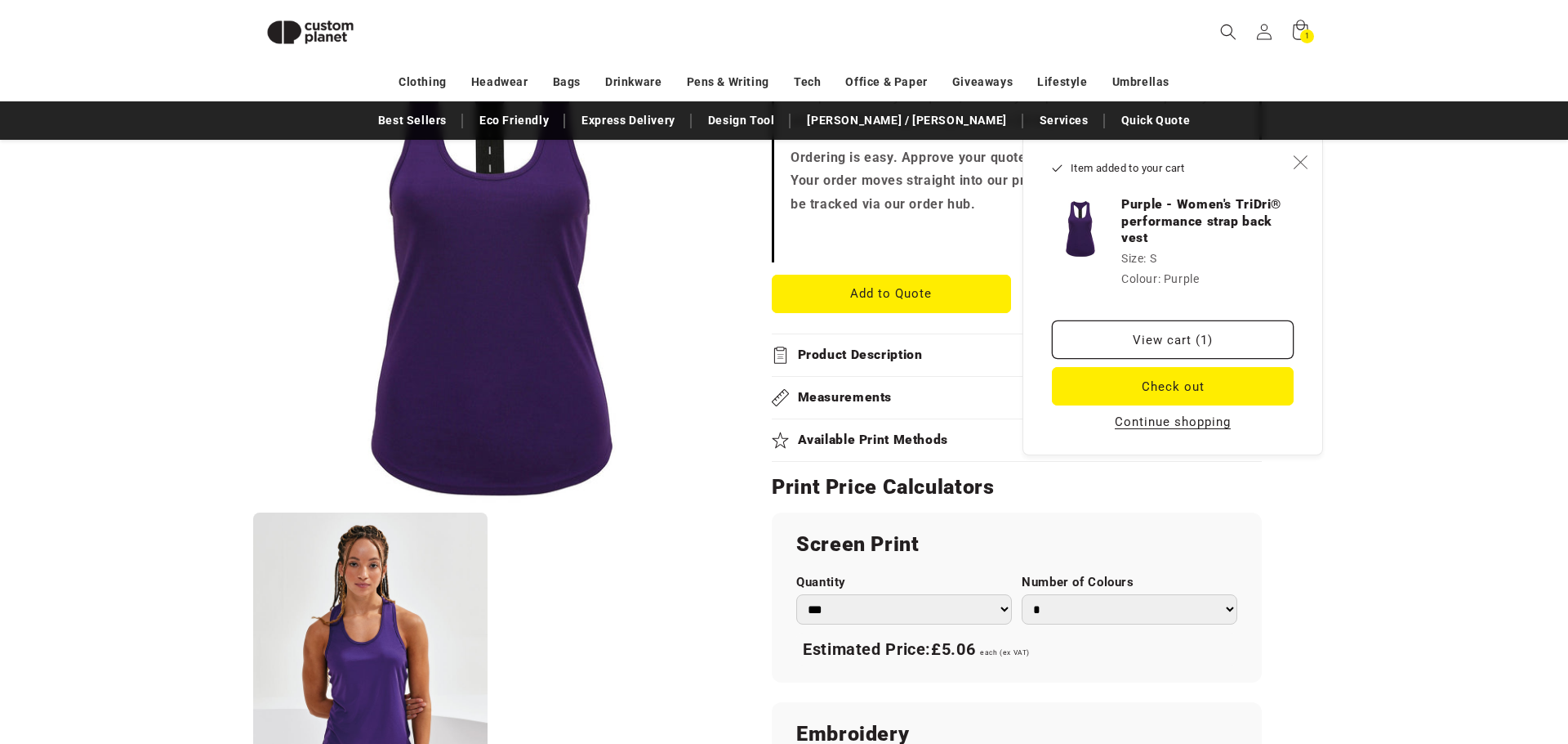
click at [1302, 164] on icon "Close" at bounding box center [1300, 161] width 14 height 14
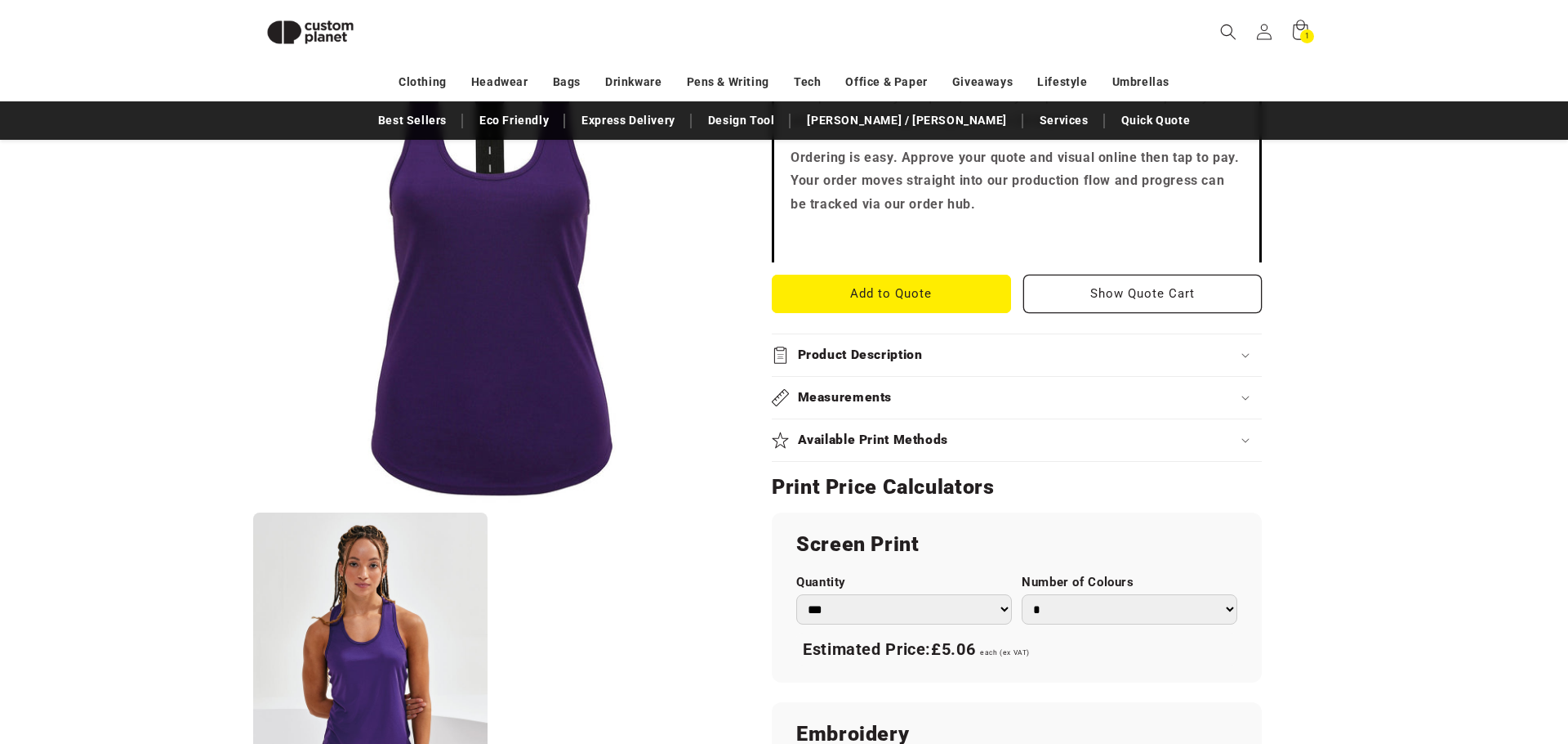
scroll to position [1389, 0]
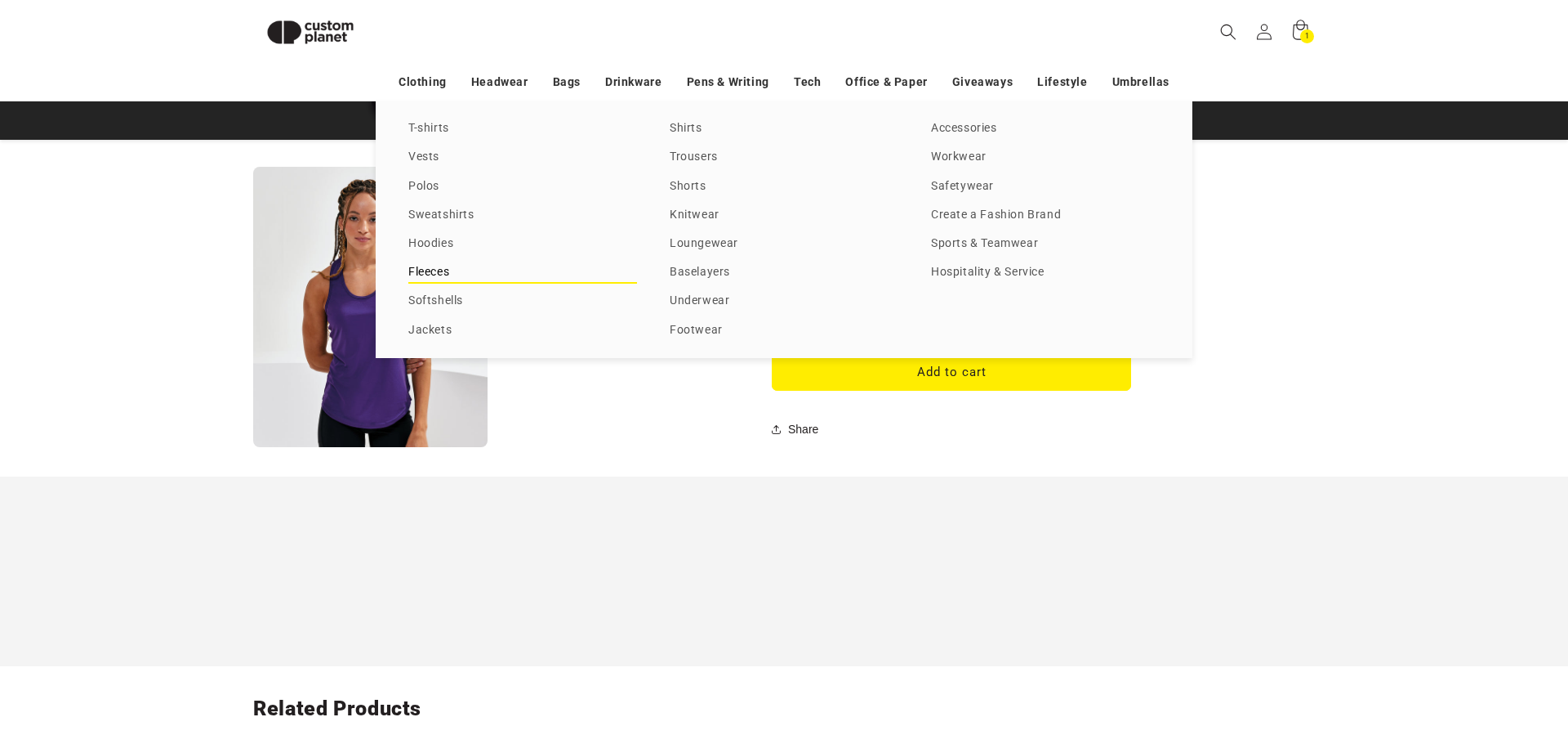
click at [430, 268] on link "Fleeces" at bounding box center [523, 272] width 229 height 22
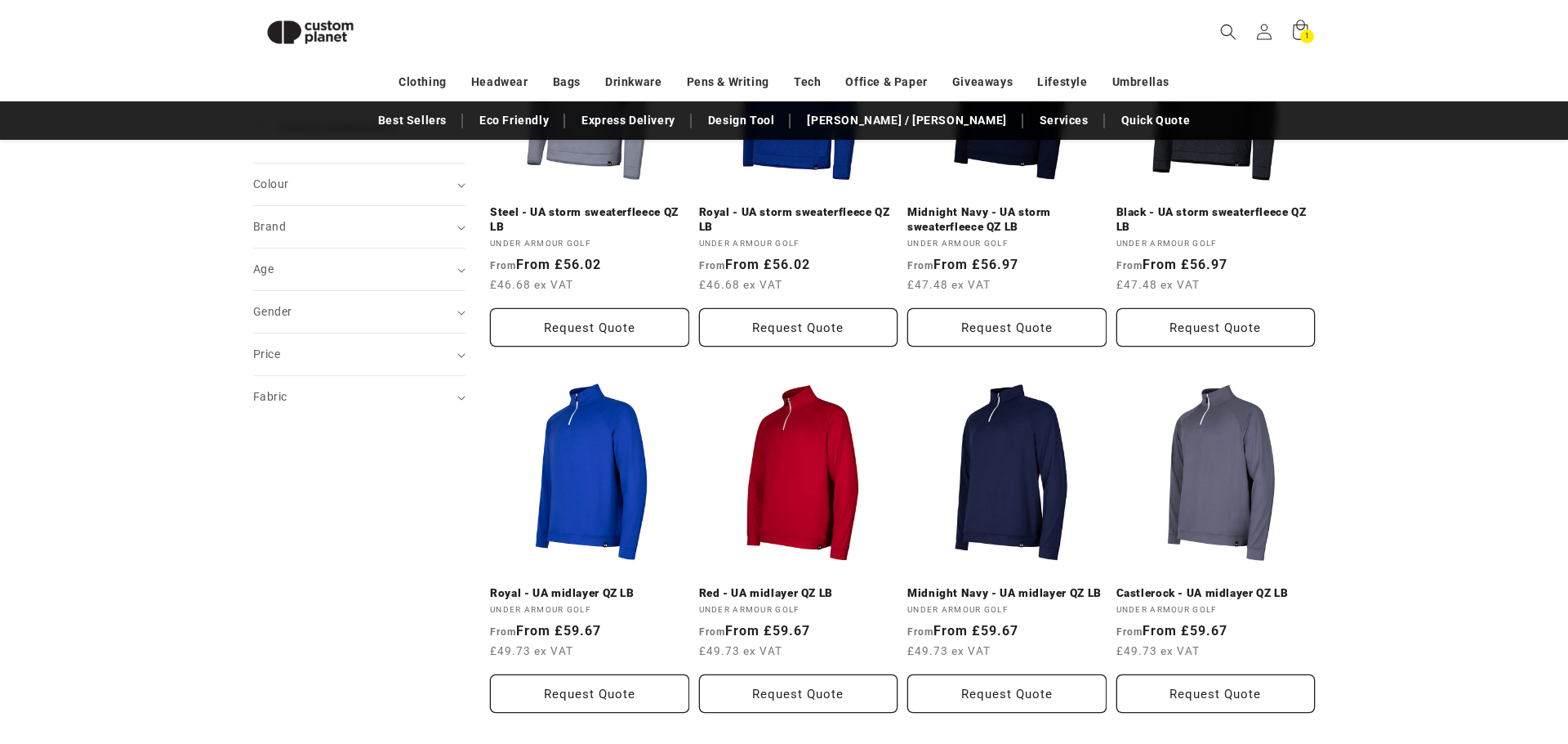
scroll to position [358, 0]
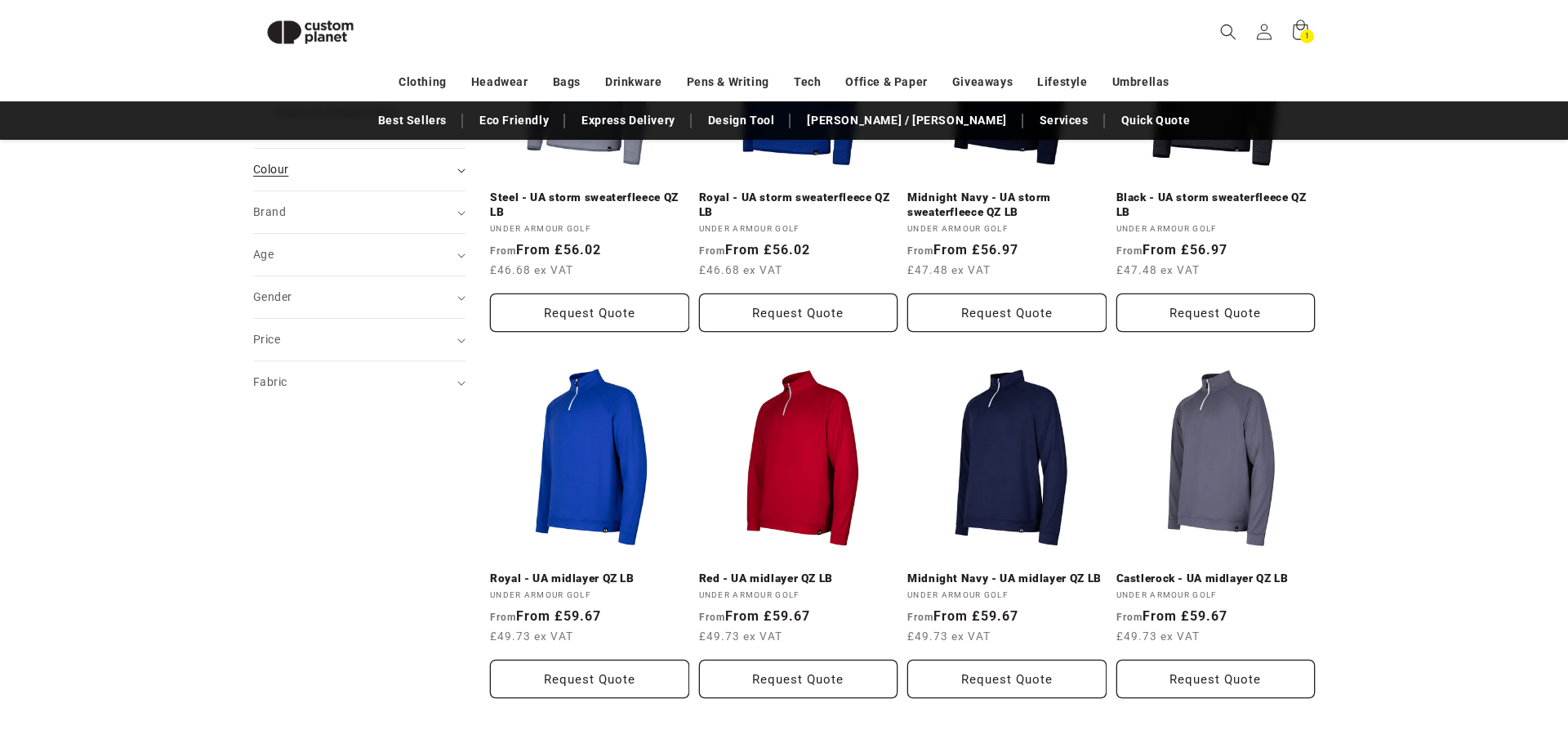
click at [322, 168] on div "Colour (0)" at bounding box center [352, 169] width 198 height 17
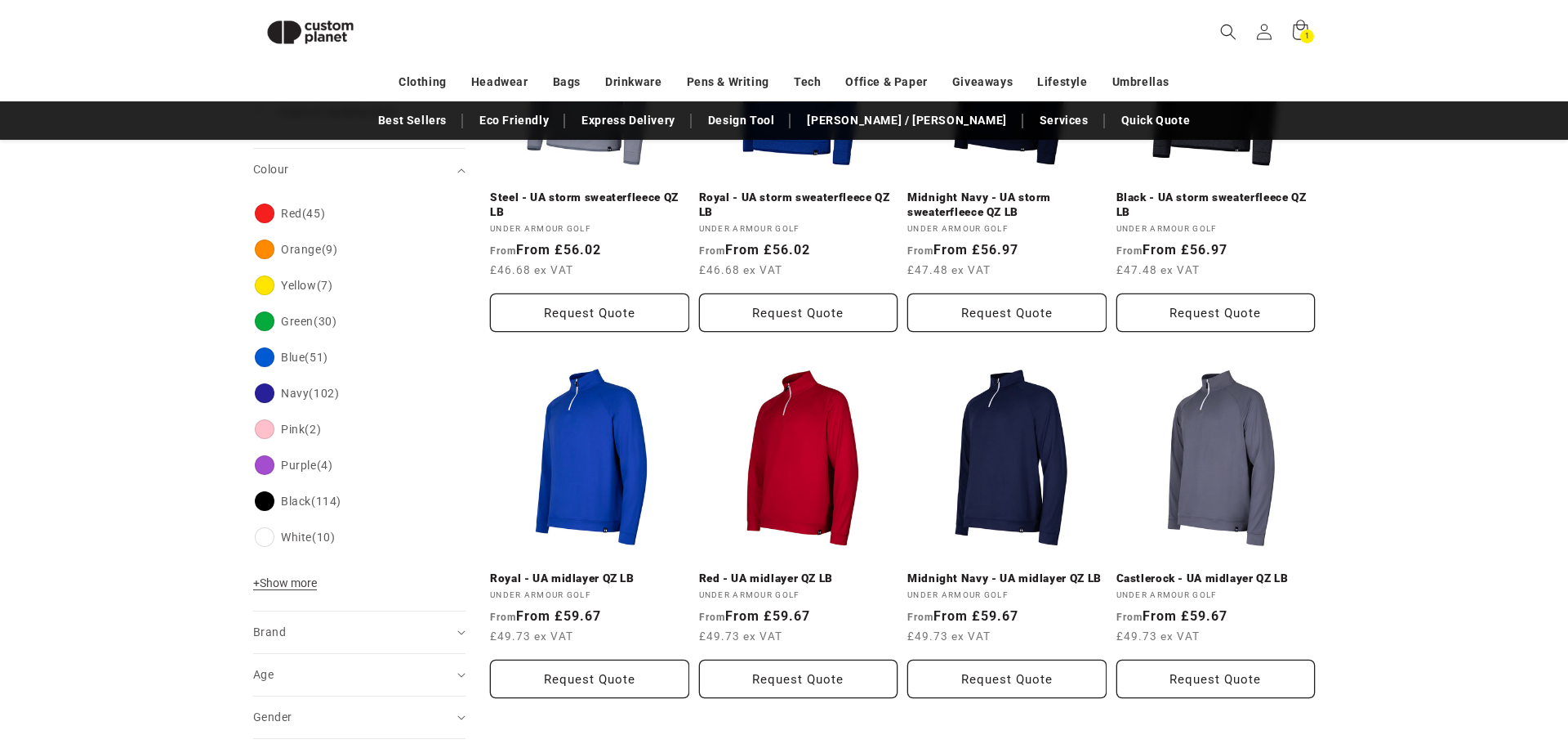
scroll to position [359, 0]
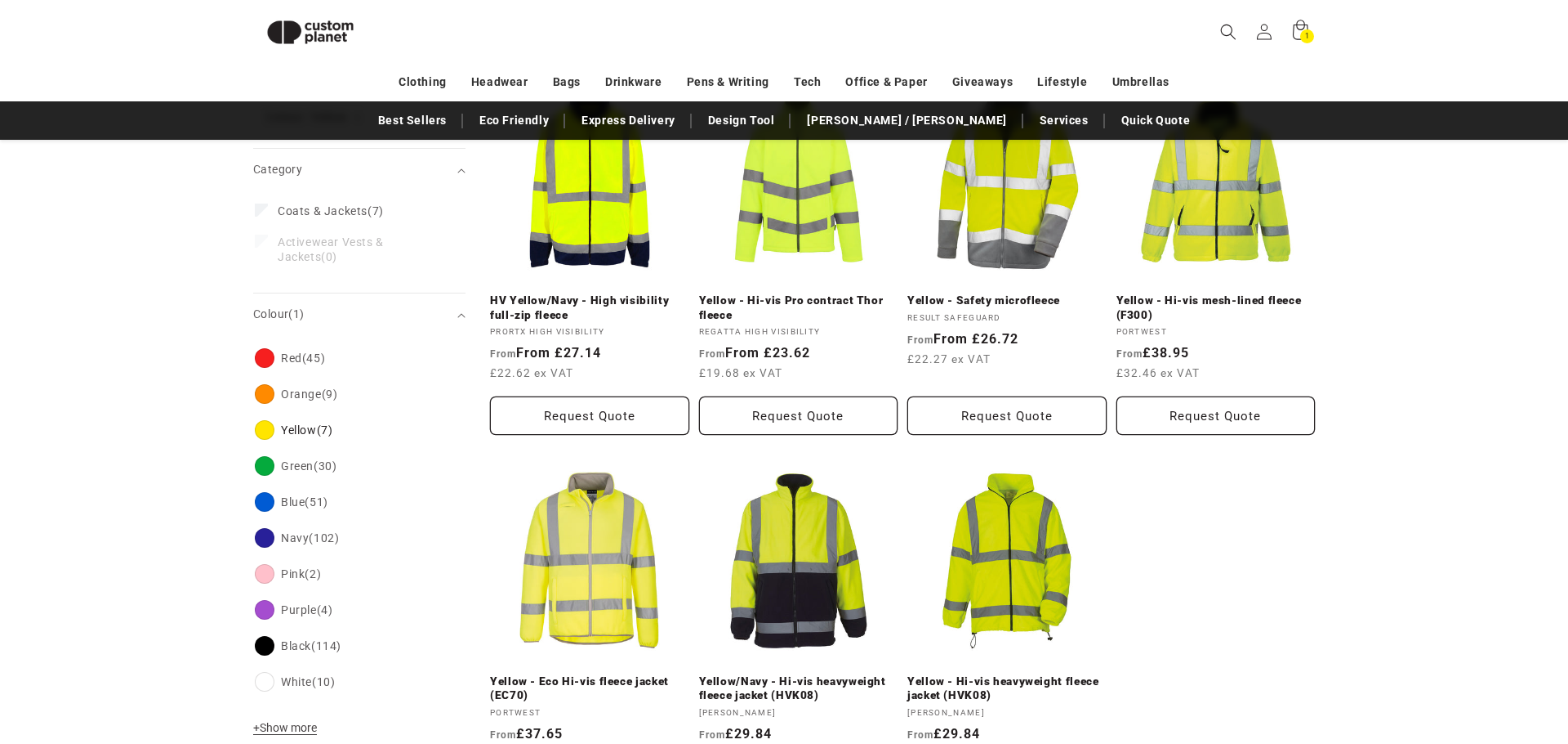
scroll to position [315, 0]
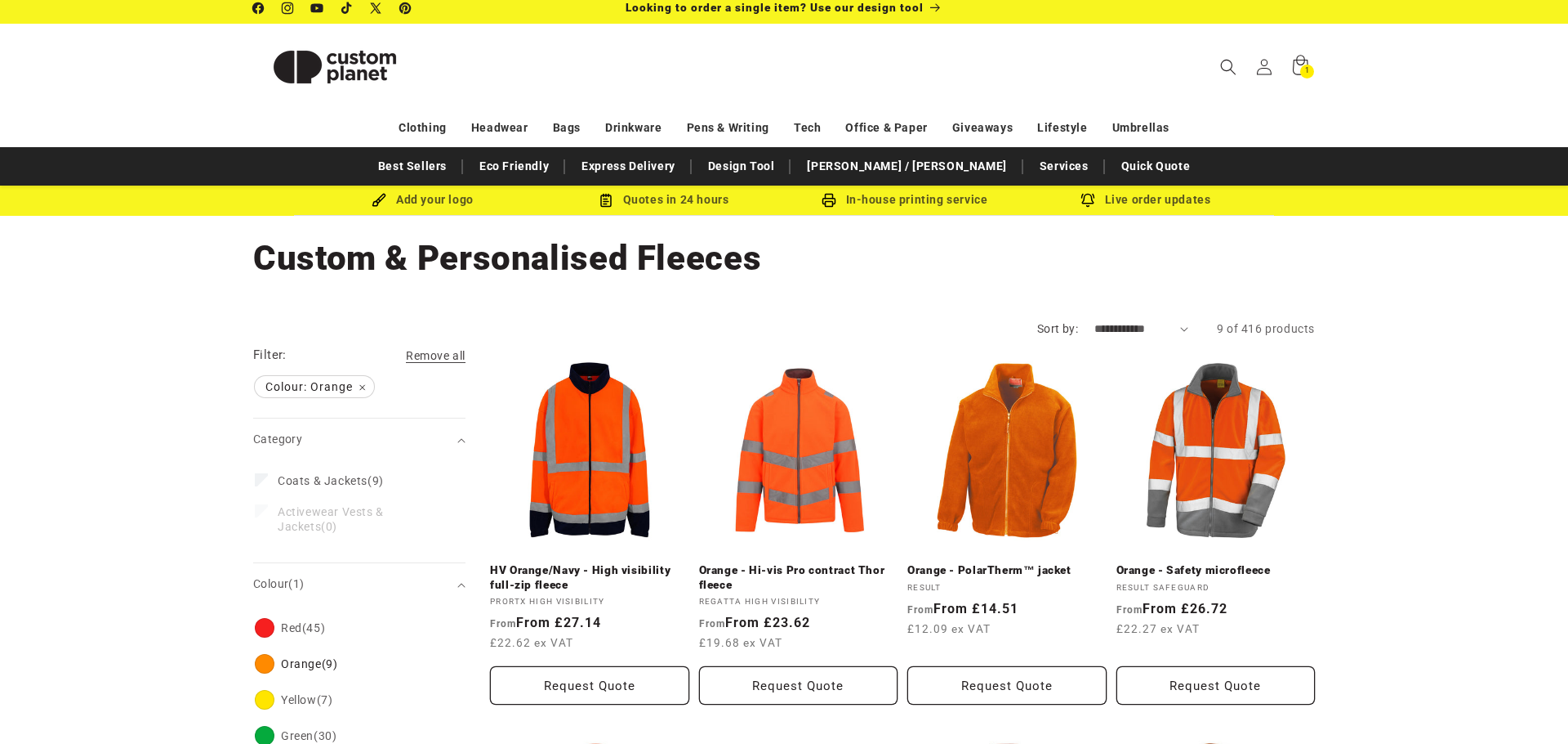
scroll to position [13, 0]
